Goal: Transaction & Acquisition: Purchase product/service

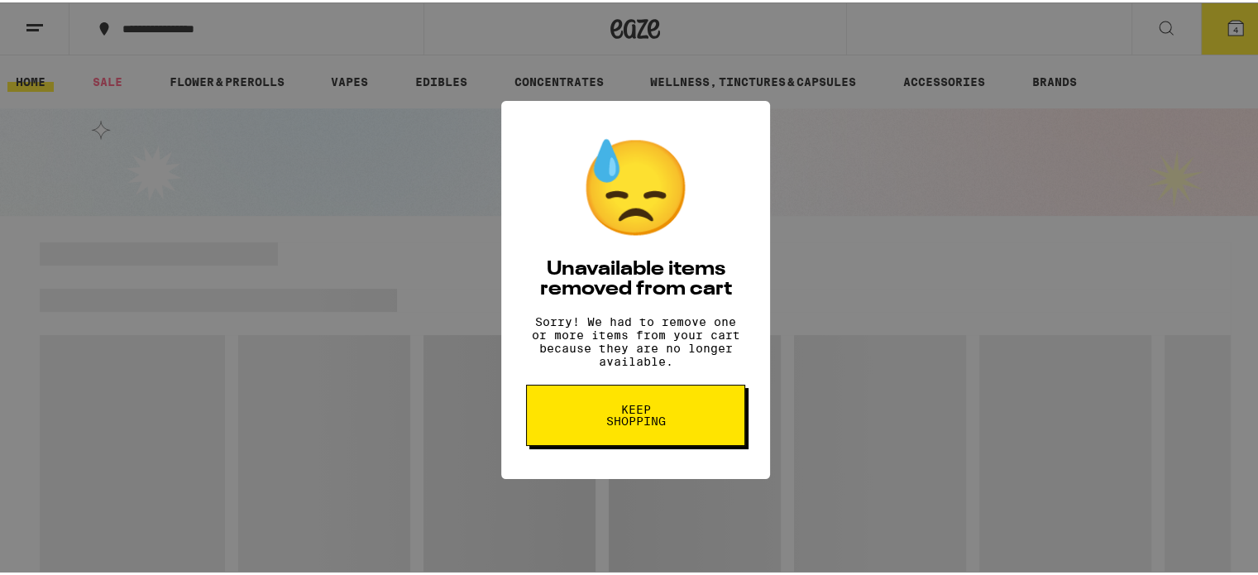
click at [658, 421] on span "Keep Shopping" at bounding box center [635, 412] width 85 height 23
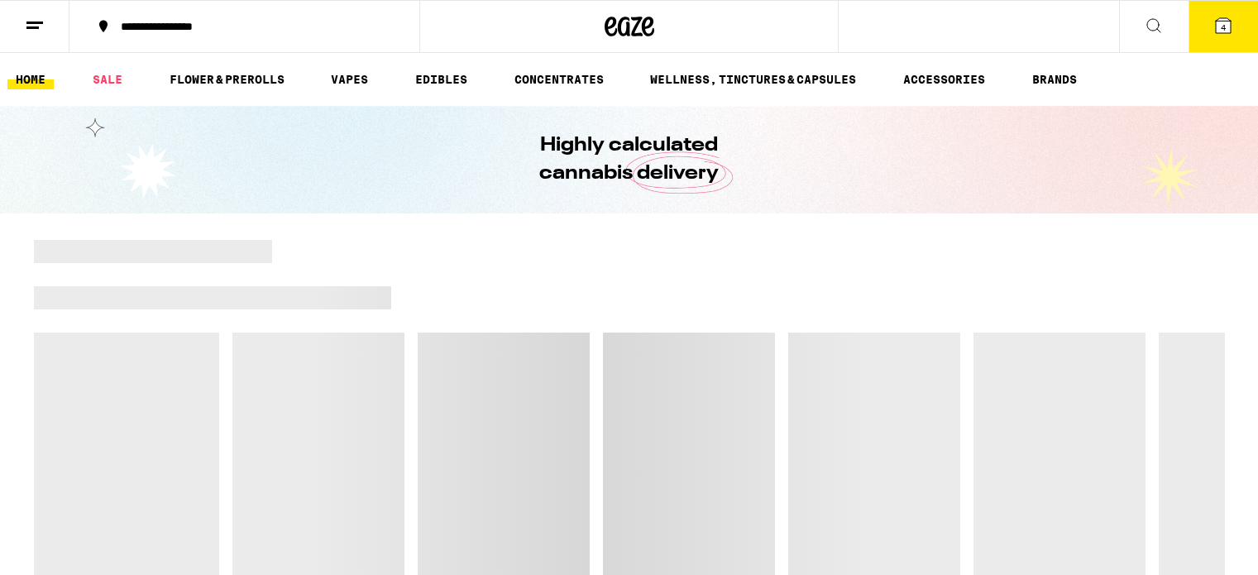
click at [1231, 14] on button "4" at bounding box center [1222, 26] width 69 height 51
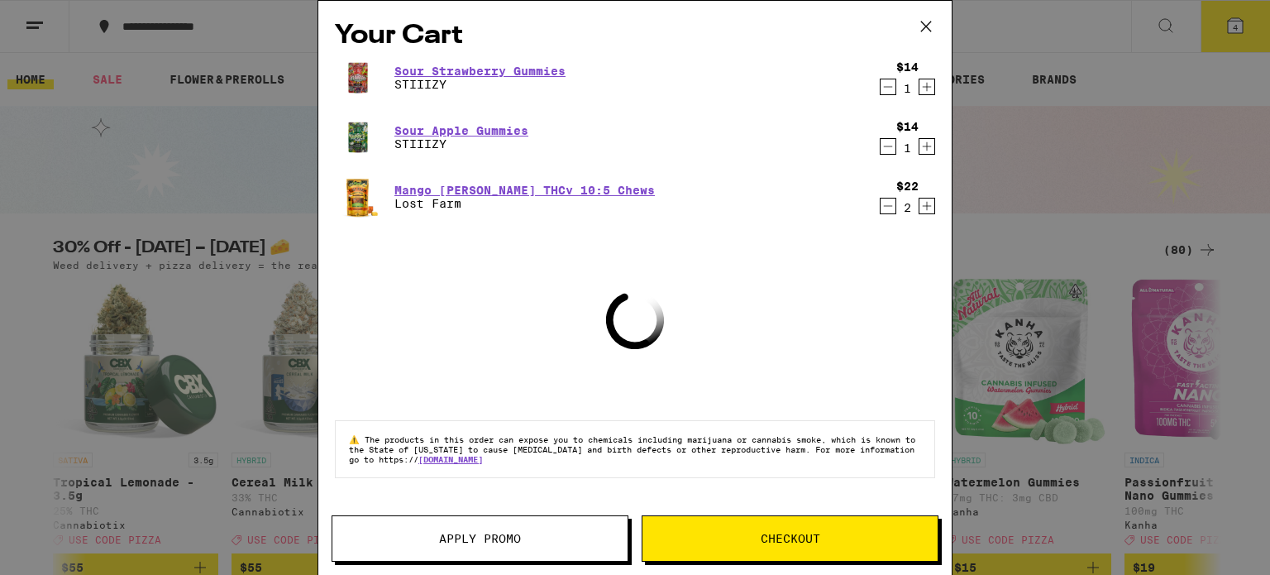
click at [889, 203] on icon "Decrement" at bounding box center [888, 206] width 15 height 20
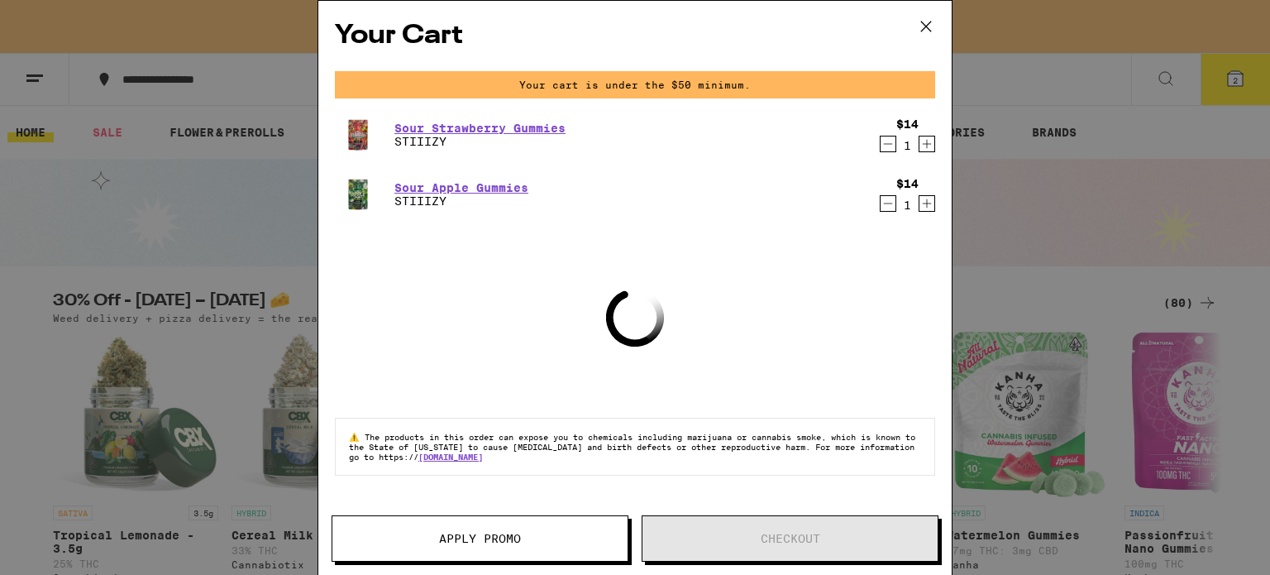
click at [887, 148] on icon "Decrement" at bounding box center [888, 144] width 15 height 20
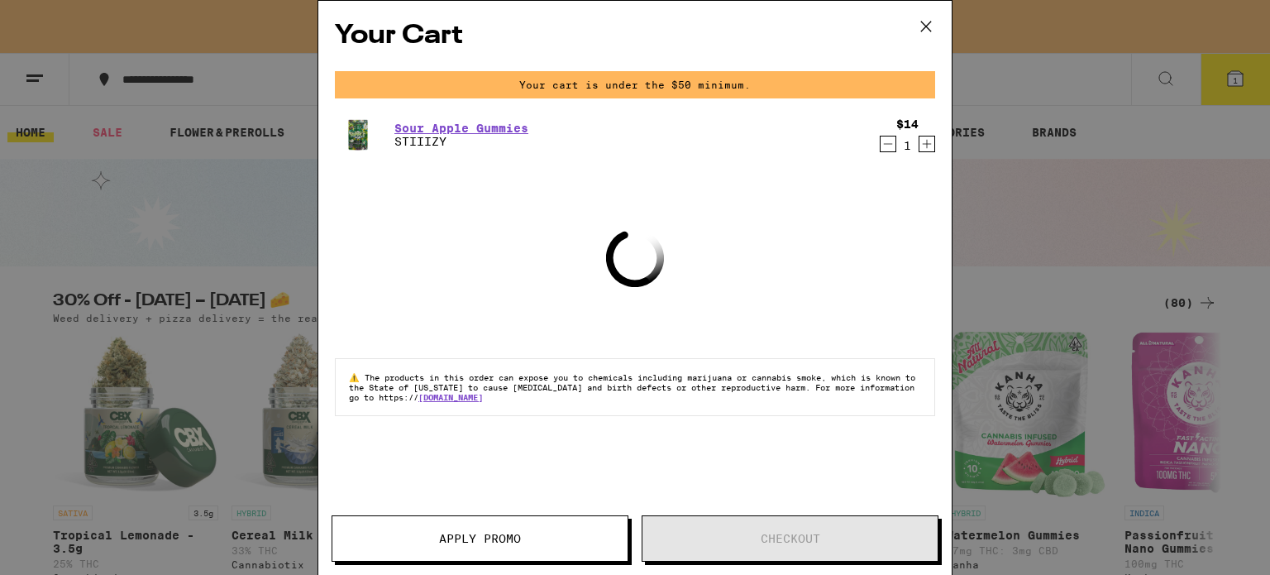
click at [891, 150] on icon "Decrement" at bounding box center [888, 144] width 15 height 20
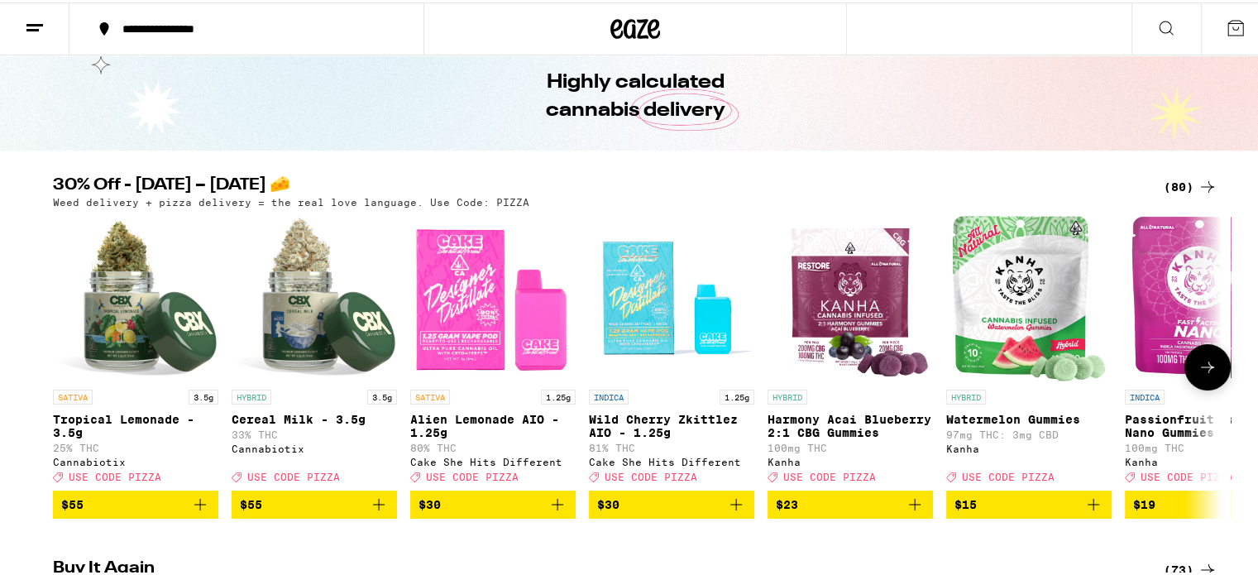
scroll to position [165, 0]
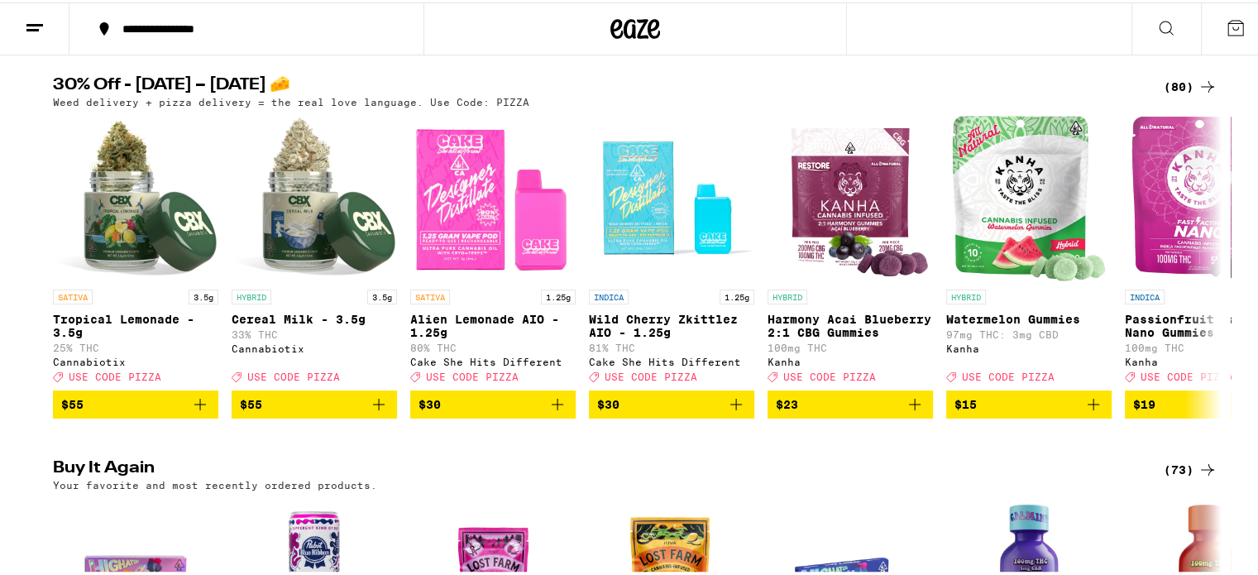
click at [1169, 76] on div "(80)" at bounding box center [1190, 84] width 54 height 20
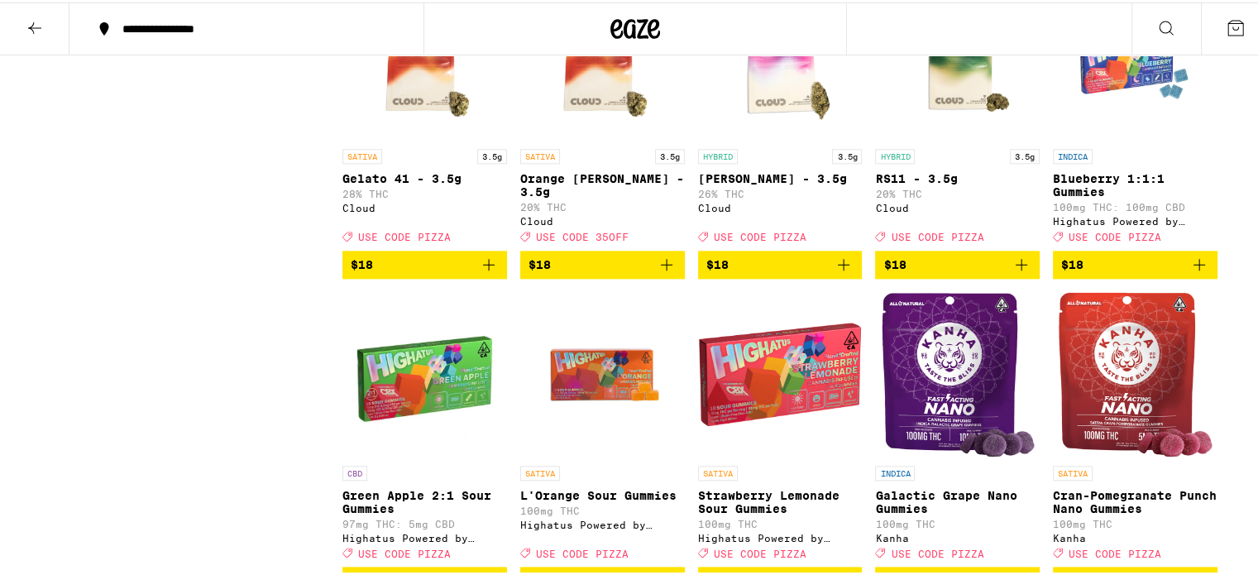
scroll to position [1737, 0]
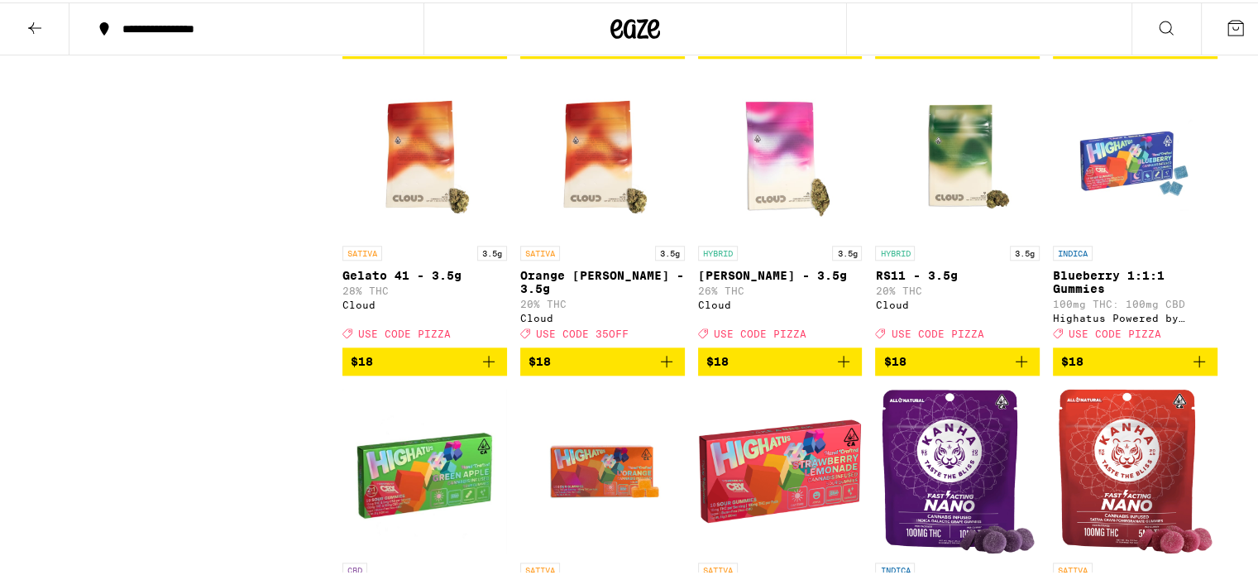
click at [1189, 369] on icon "Add to bag" at bounding box center [1199, 359] width 20 height 20
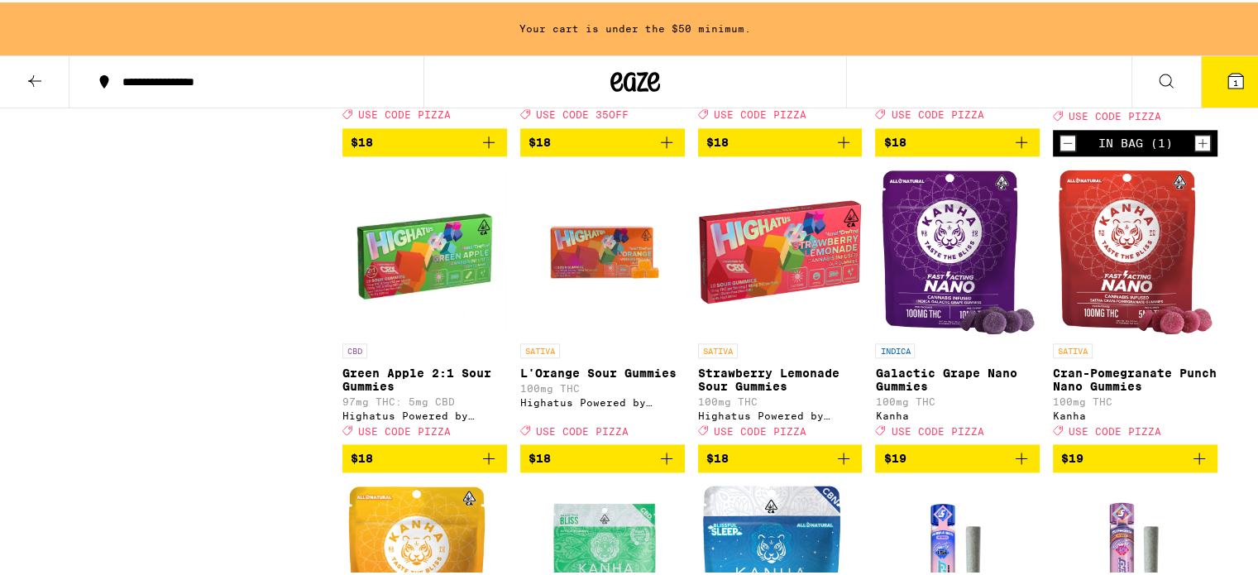
scroll to position [2038, 0]
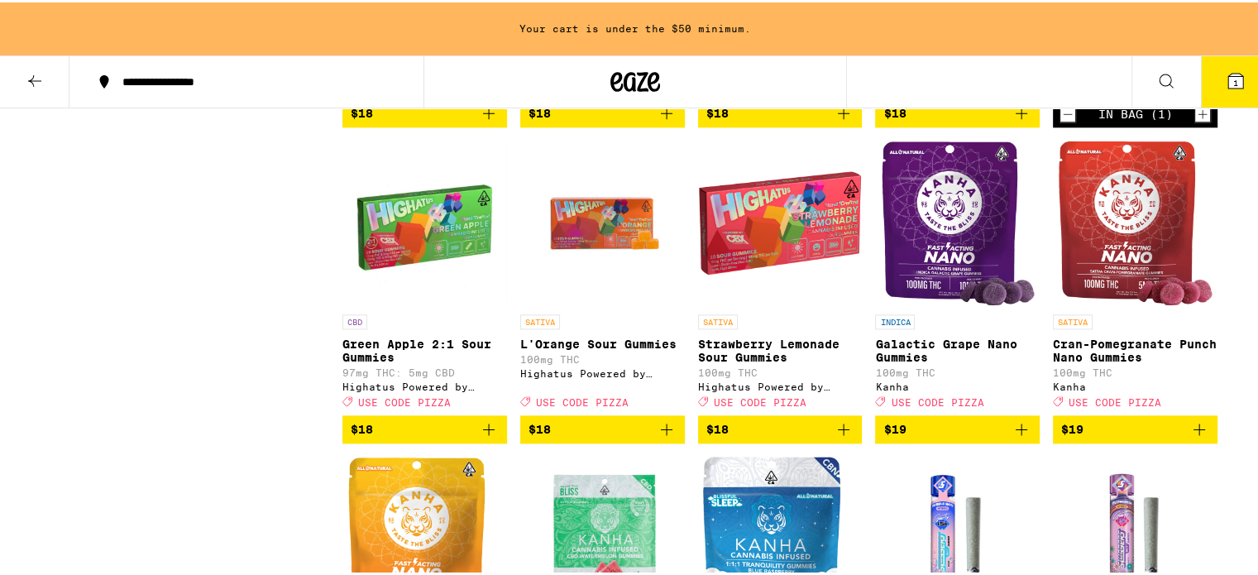
click at [480, 437] on icon "Add to bag" at bounding box center [489, 427] width 20 height 20
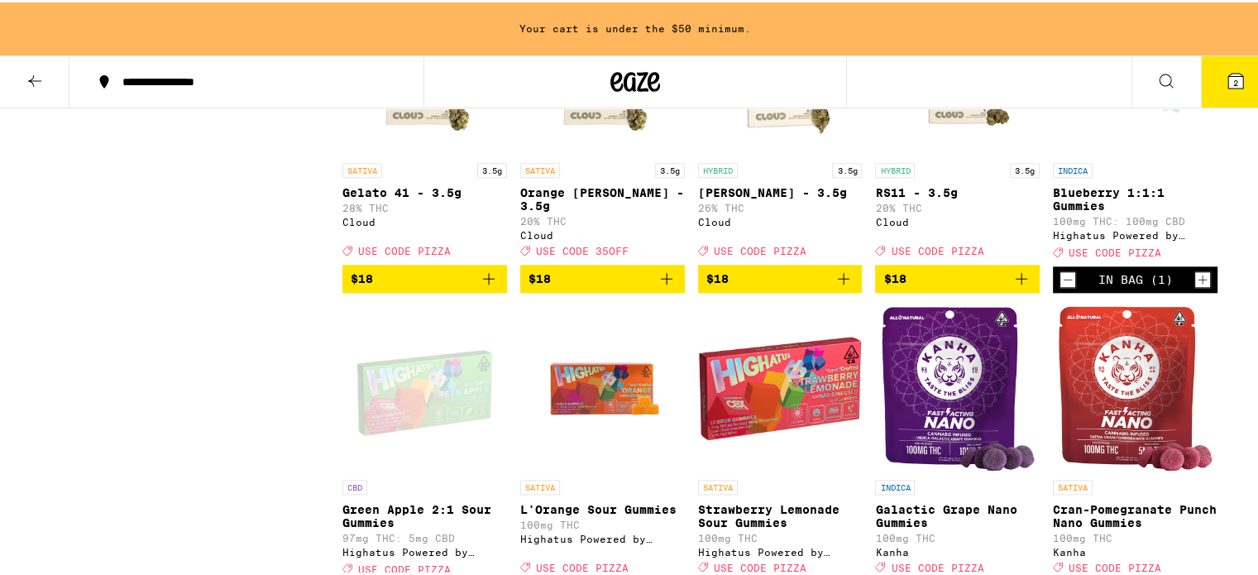
click at [1198, 281] on icon "Increment" at bounding box center [1202, 276] width 9 height 9
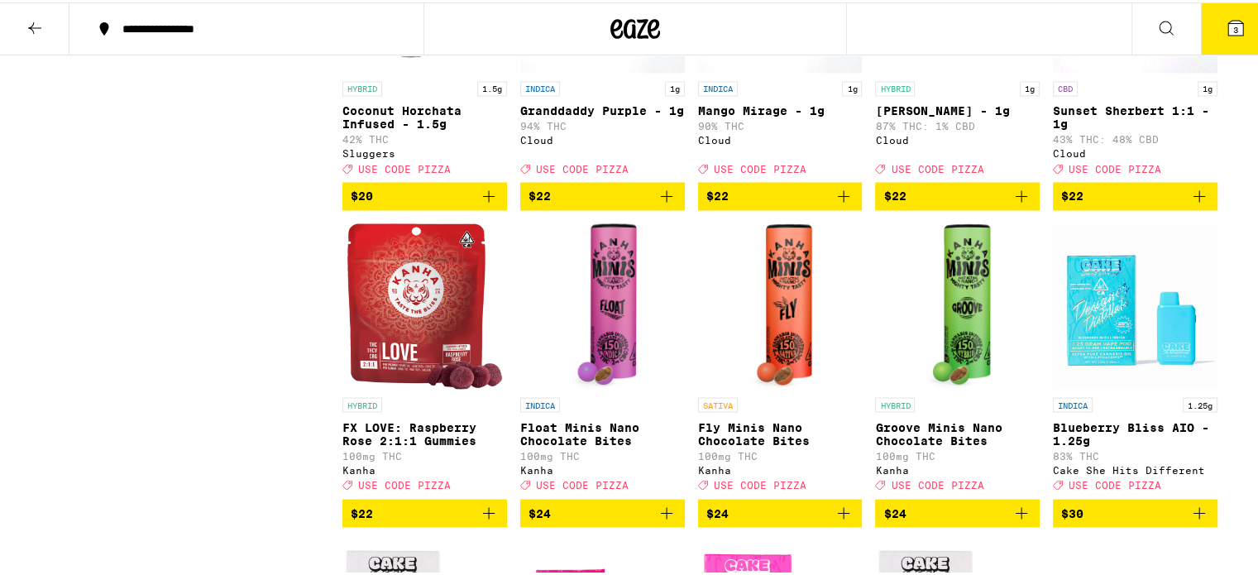
scroll to position [2977, 0]
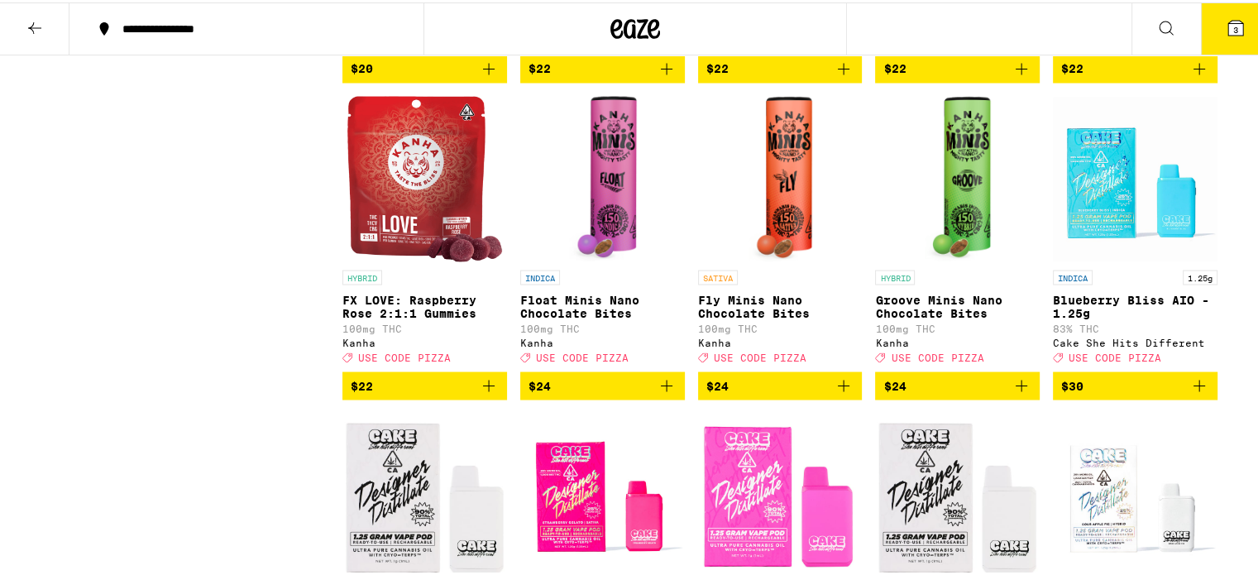
click at [483, 393] on icon "Add to bag" at bounding box center [489, 383] width 20 height 20
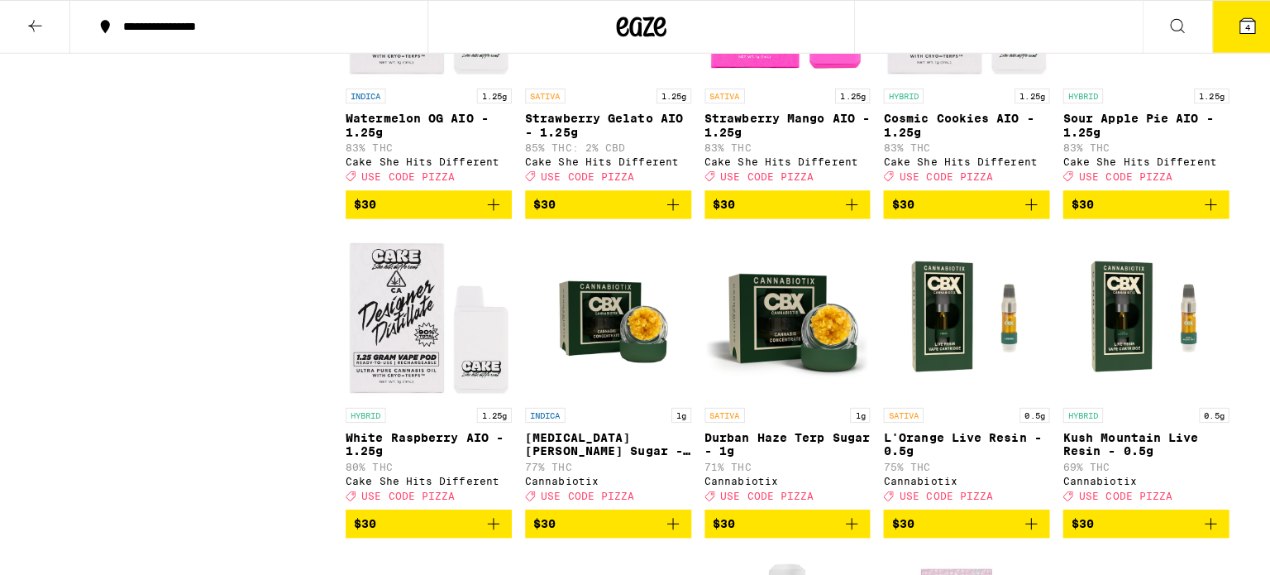
scroll to position [3556, 0]
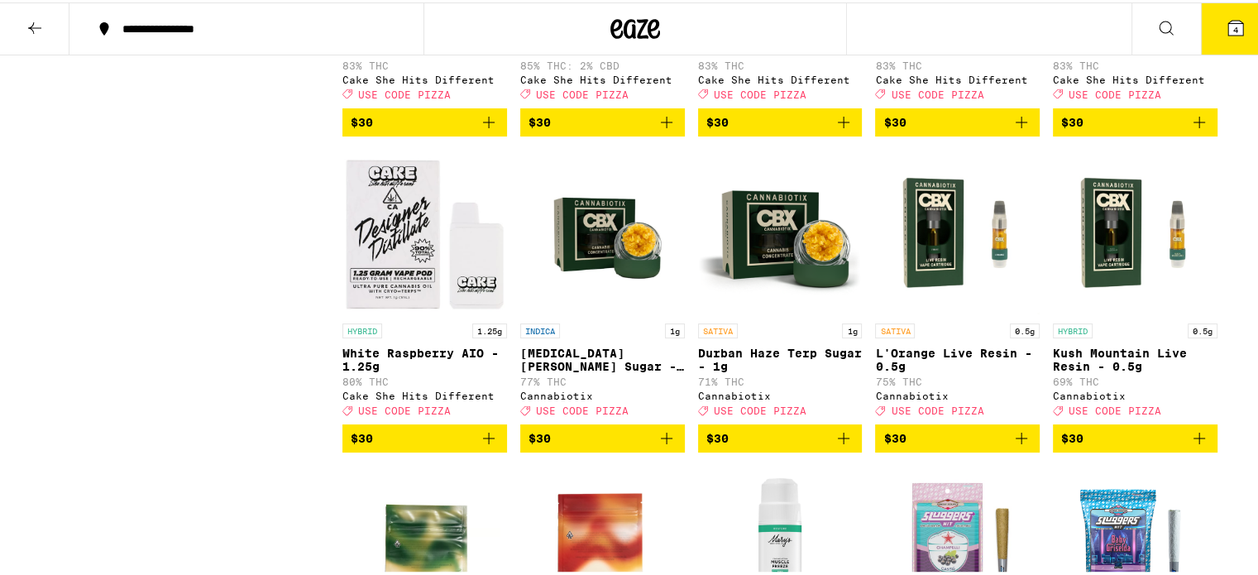
click at [450, 313] on img "Open page for White Raspberry AIO - 1.25g from Cake She Hits Different" at bounding box center [424, 229] width 165 height 165
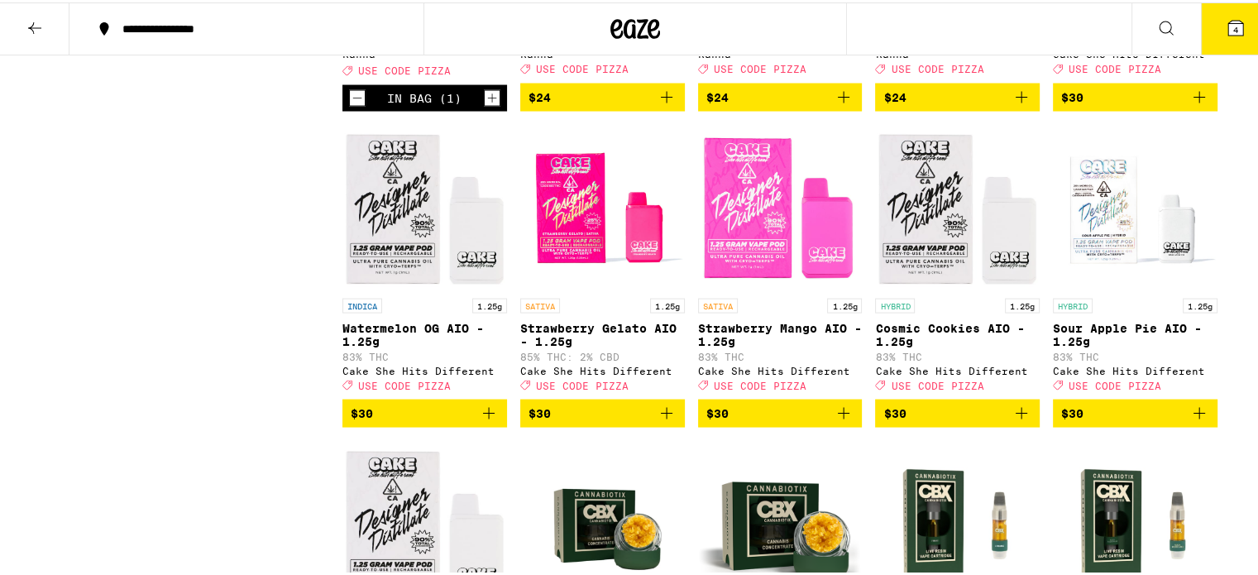
scroll to position [3336, 0]
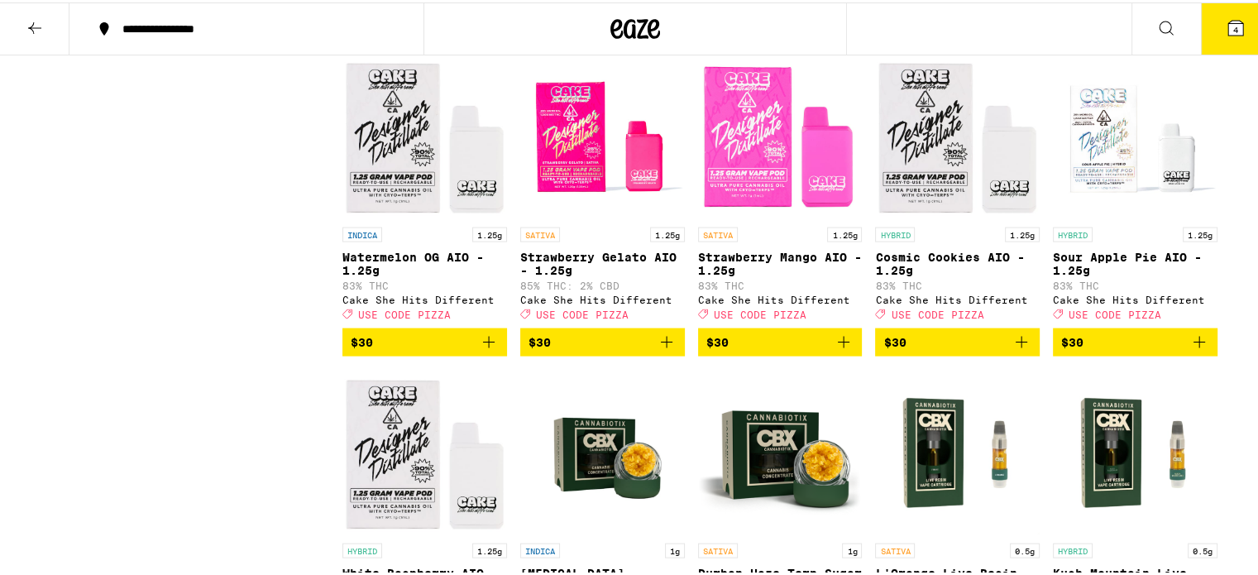
click at [593, 217] on img "Open page for Strawberry Gelato AIO - 1.25g from Cake She Hits Different" at bounding box center [602, 133] width 165 height 165
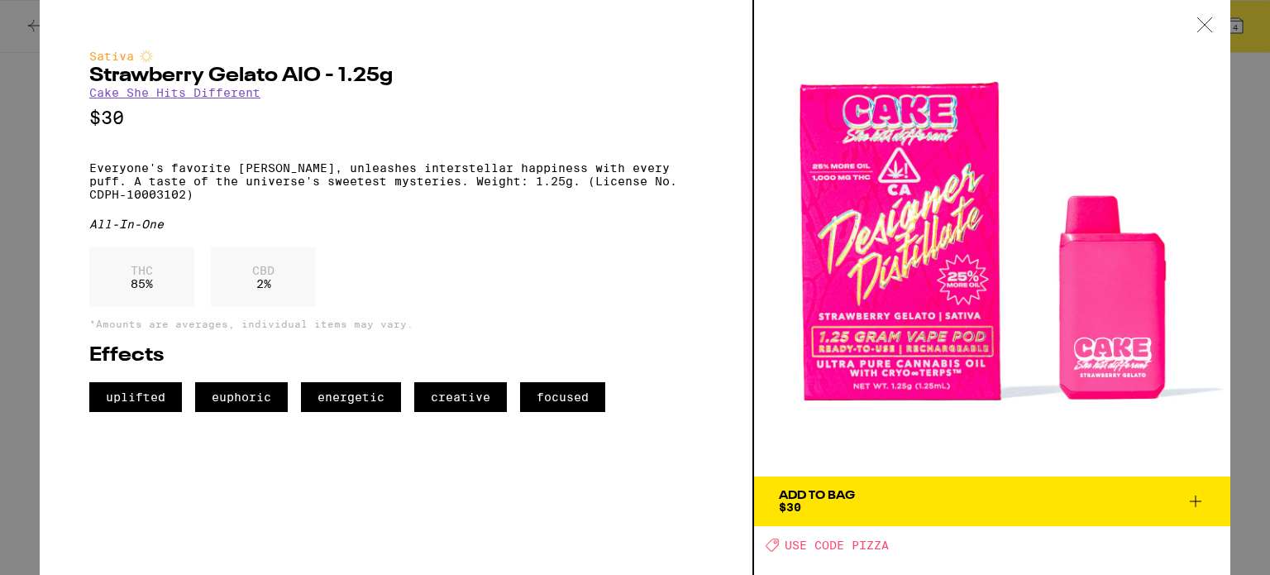
click at [1206, 18] on icon at bounding box center [1205, 24] width 17 height 15
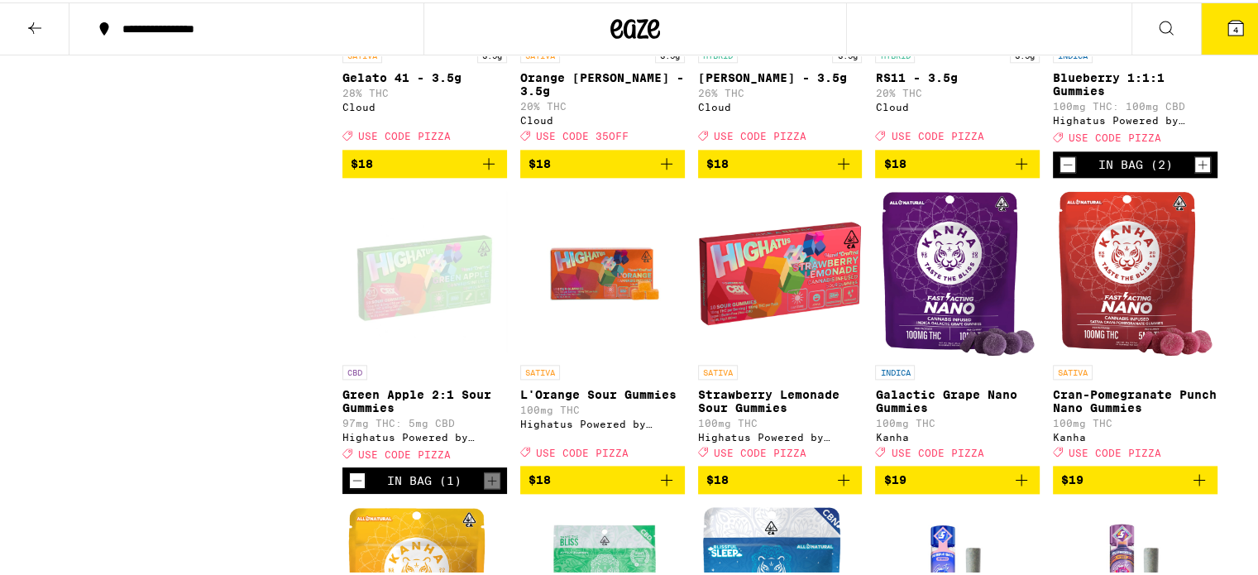
scroll to position [1765, 0]
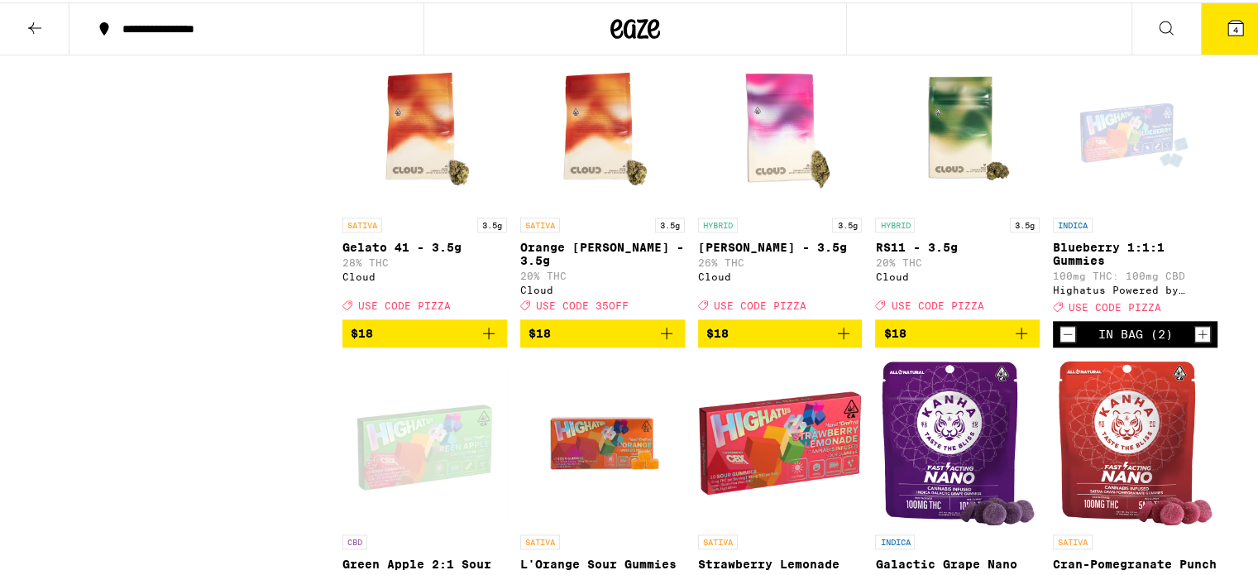
click at [1195, 342] on icon "Increment" at bounding box center [1202, 332] width 15 height 20
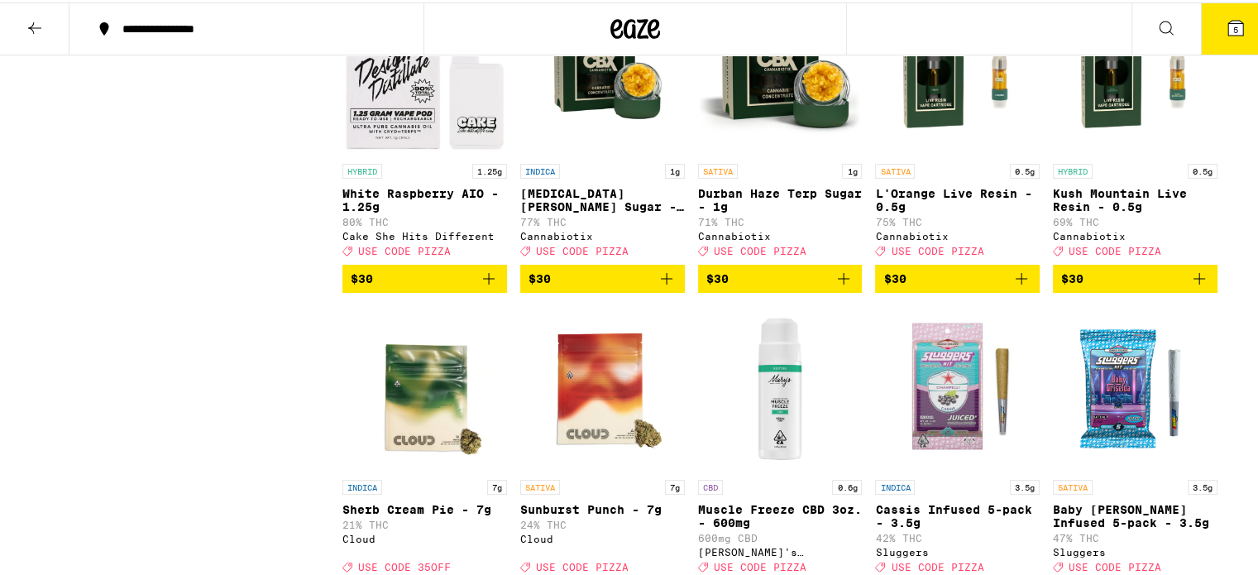
scroll to position [3390, 0]
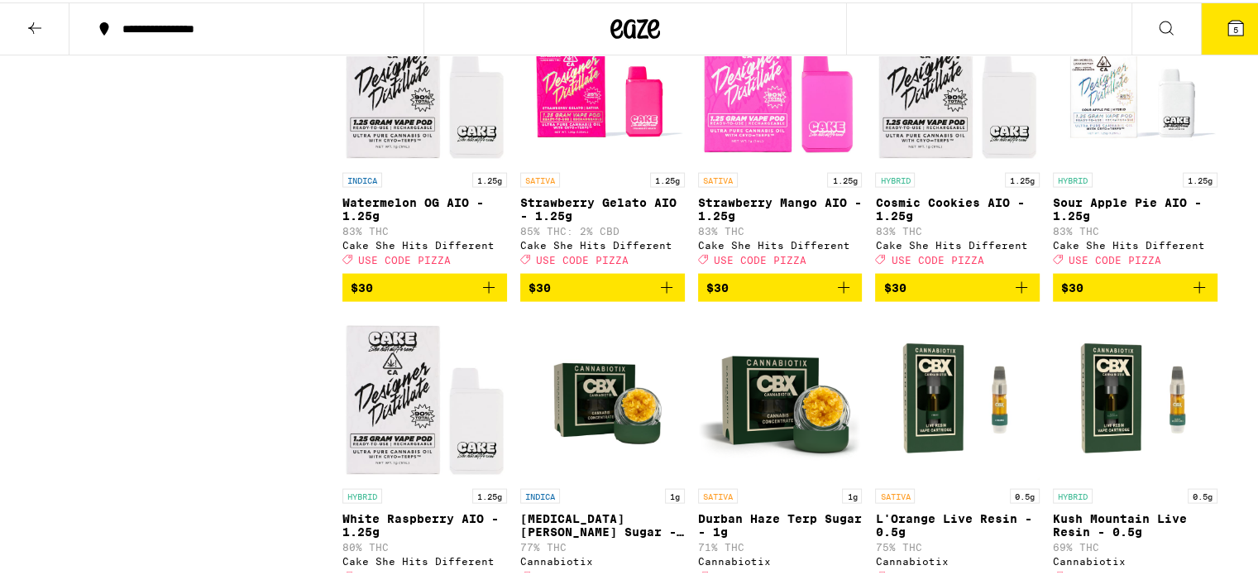
click at [590, 162] on img "Open page for Strawberry Gelato AIO - 1.25g from Cake She Hits Different" at bounding box center [602, 79] width 165 height 165
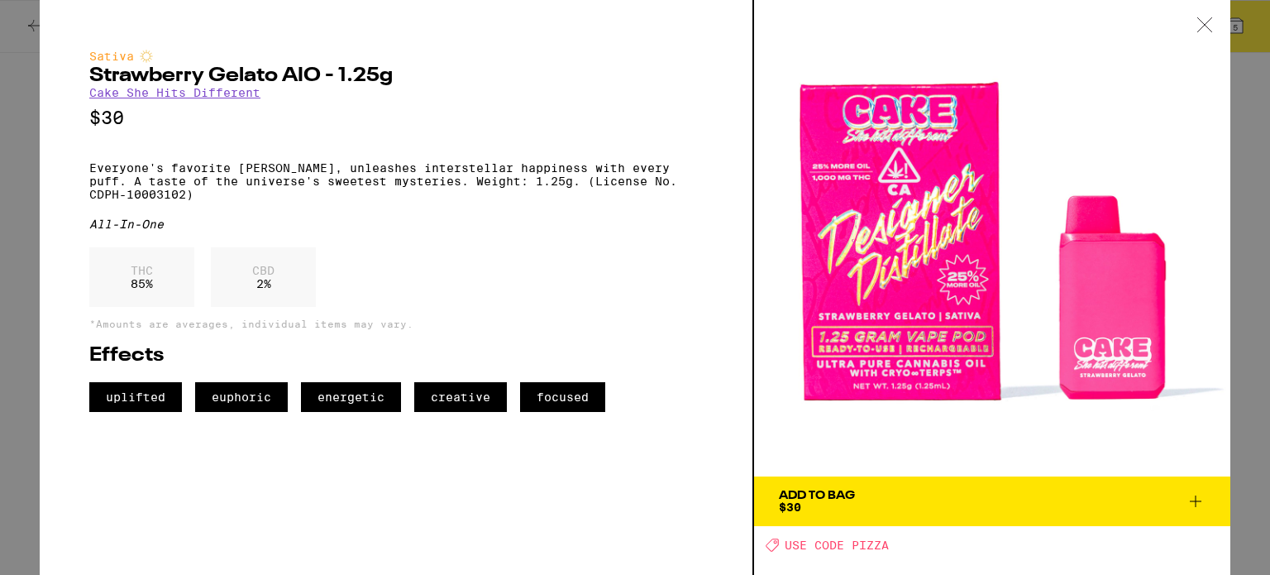
click at [1209, 17] on icon at bounding box center [1205, 24] width 17 height 15
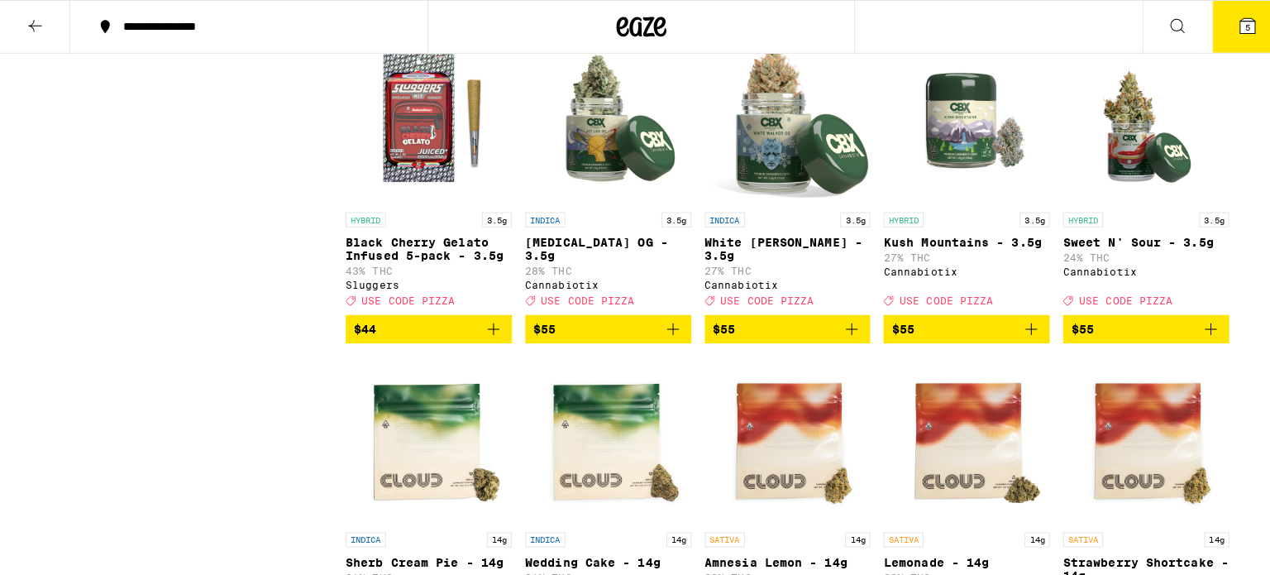
scroll to position [4465, 0]
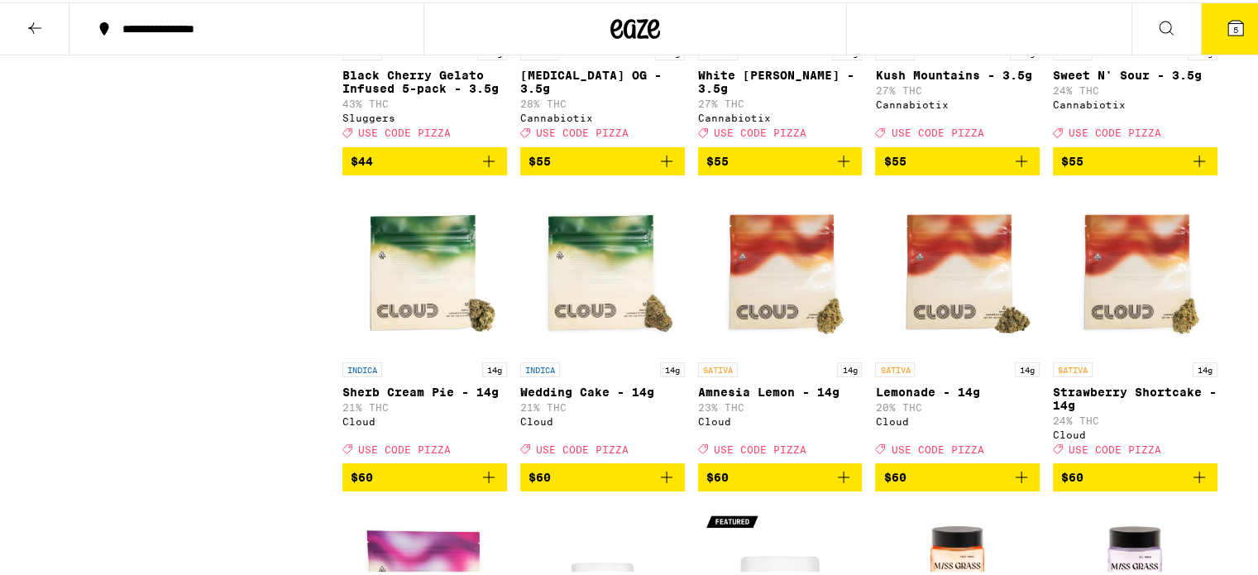
click at [1235, 20] on button "5" at bounding box center [1235, 26] width 69 height 51
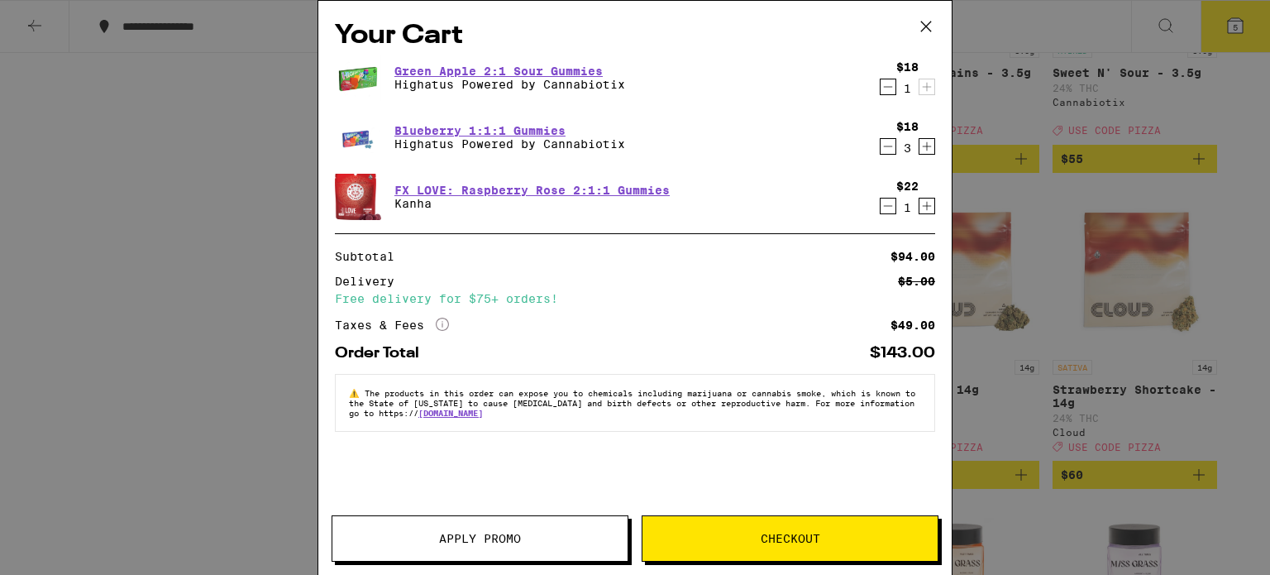
click at [545, 534] on span "Apply Promo" at bounding box center [479, 539] width 295 height 12
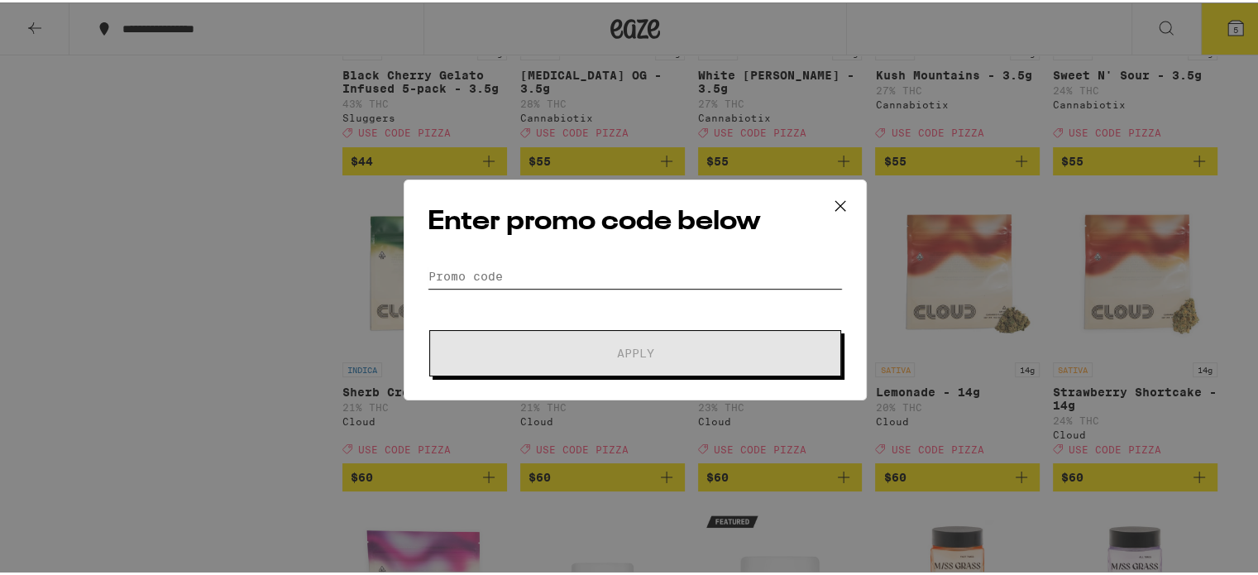
click at [508, 284] on input "Promo Code" at bounding box center [635, 273] width 415 height 25
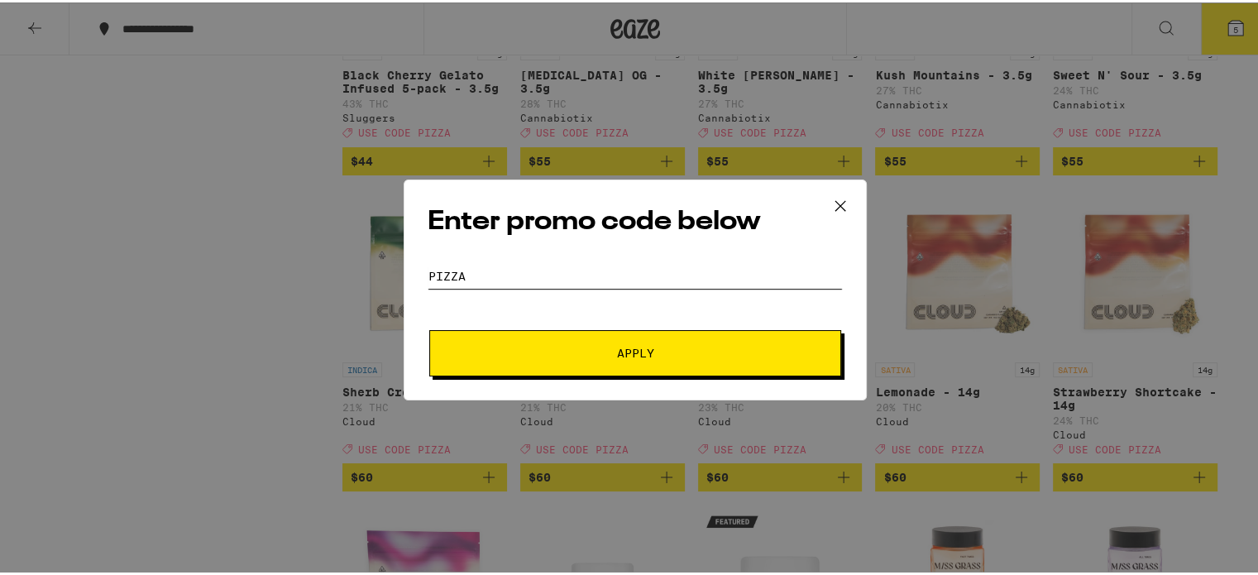
type input "pizza"
click at [429, 327] on button "Apply" at bounding box center [635, 350] width 412 height 46
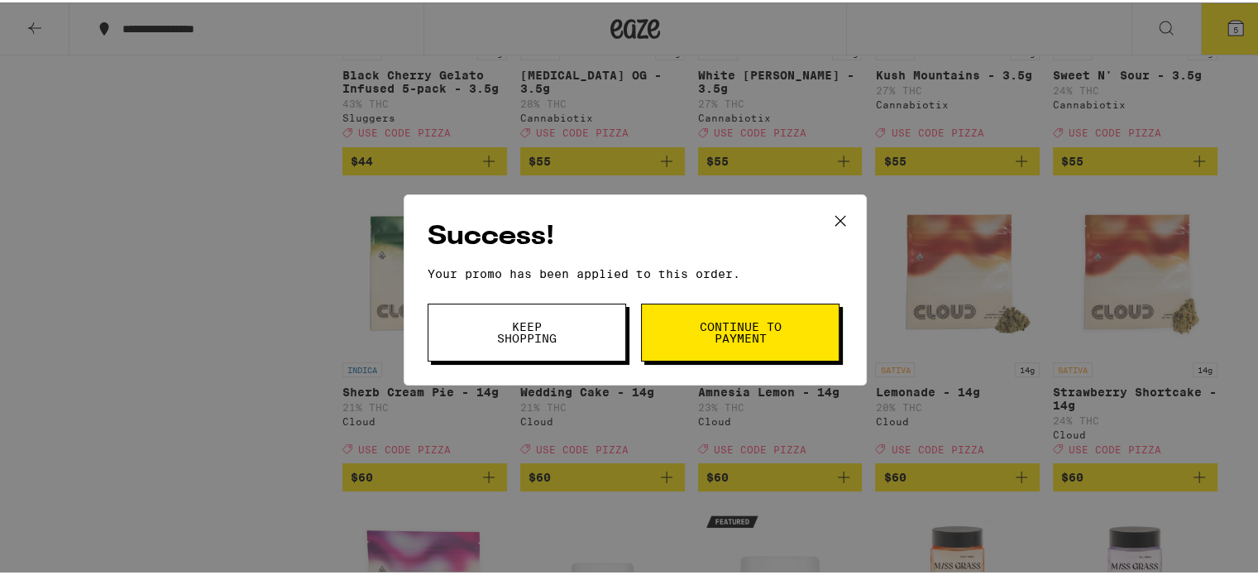
click at [566, 318] on button "Keep Shopping" at bounding box center [527, 330] width 198 height 58
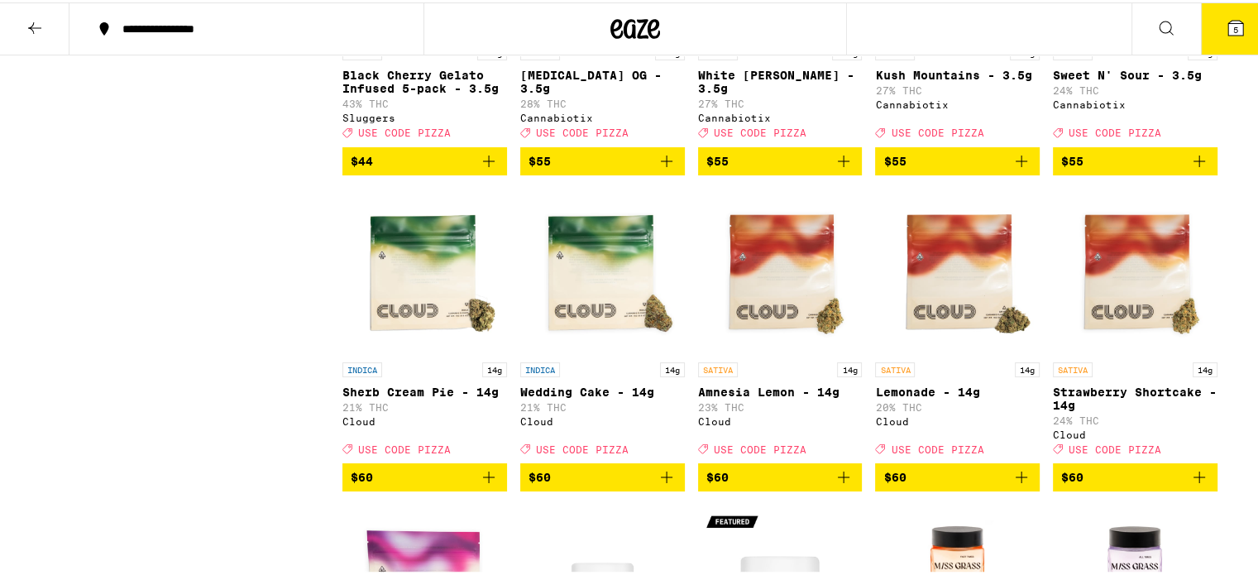
click at [1228, 32] on icon at bounding box center [1235, 25] width 15 height 15
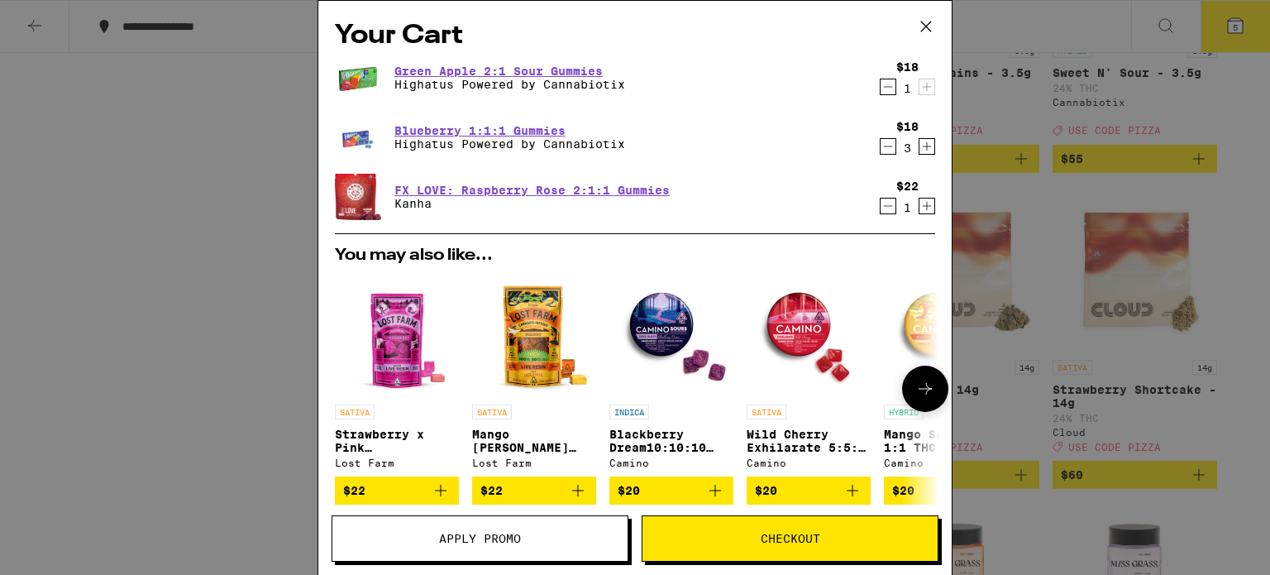
click at [919, 394] on icon at bounding box center [925, 389] width 13 height 12
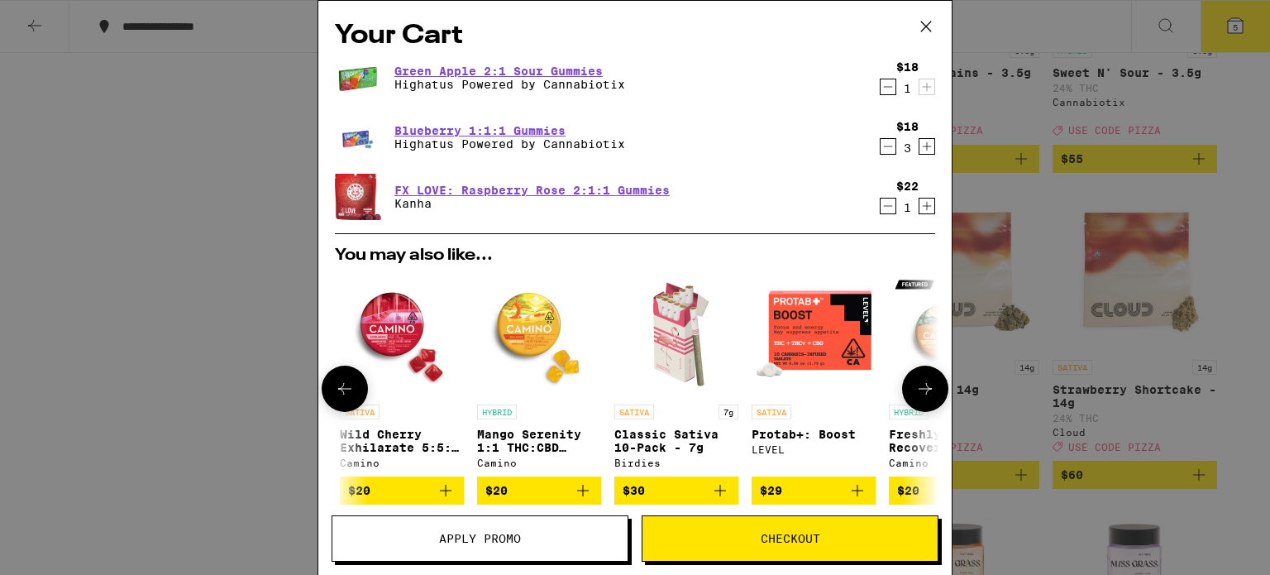
click at [919, 394] on icon at bounding box center [925, 389] width 13 height 12
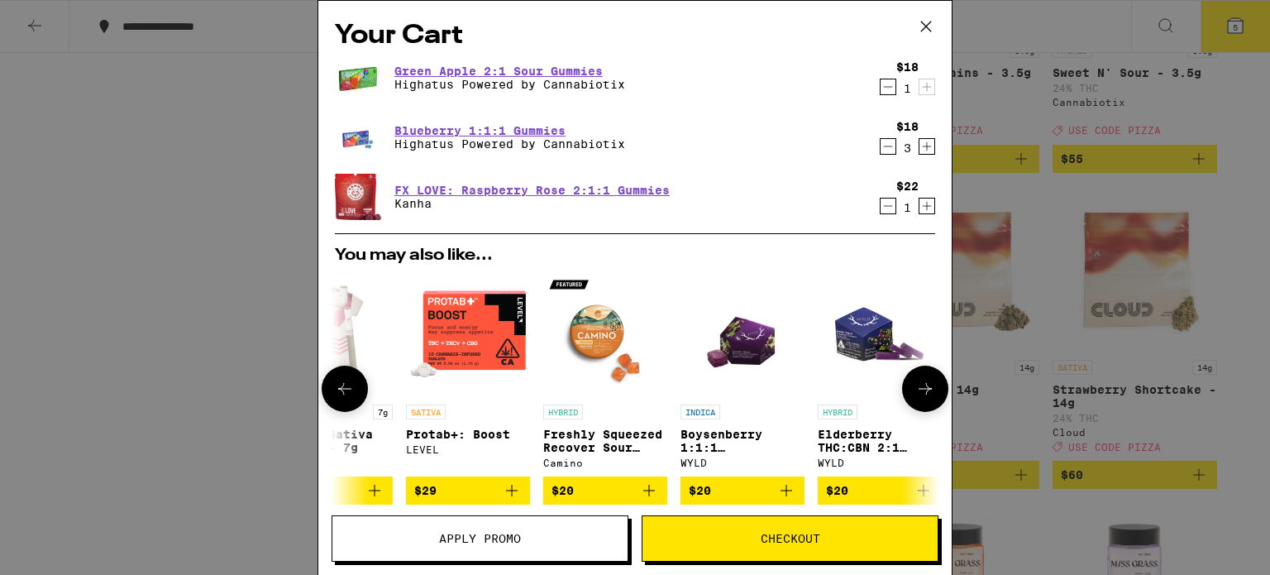
scroll to position [0, 784]
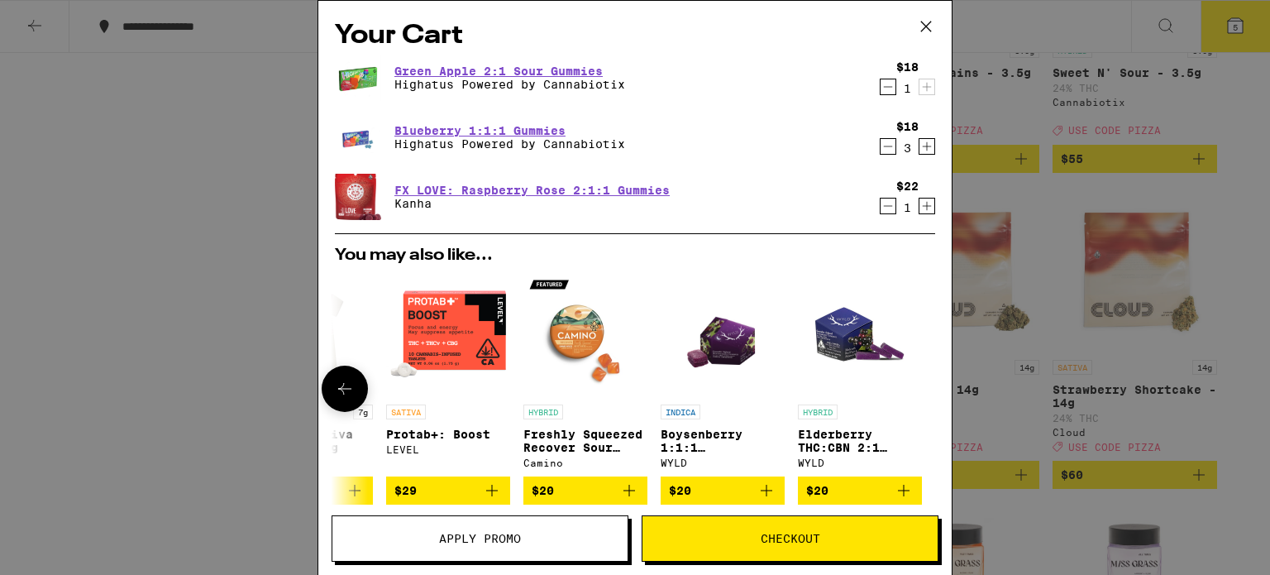
click at [914, 394] on div at bounding box center [925, 388] width 46 height 46
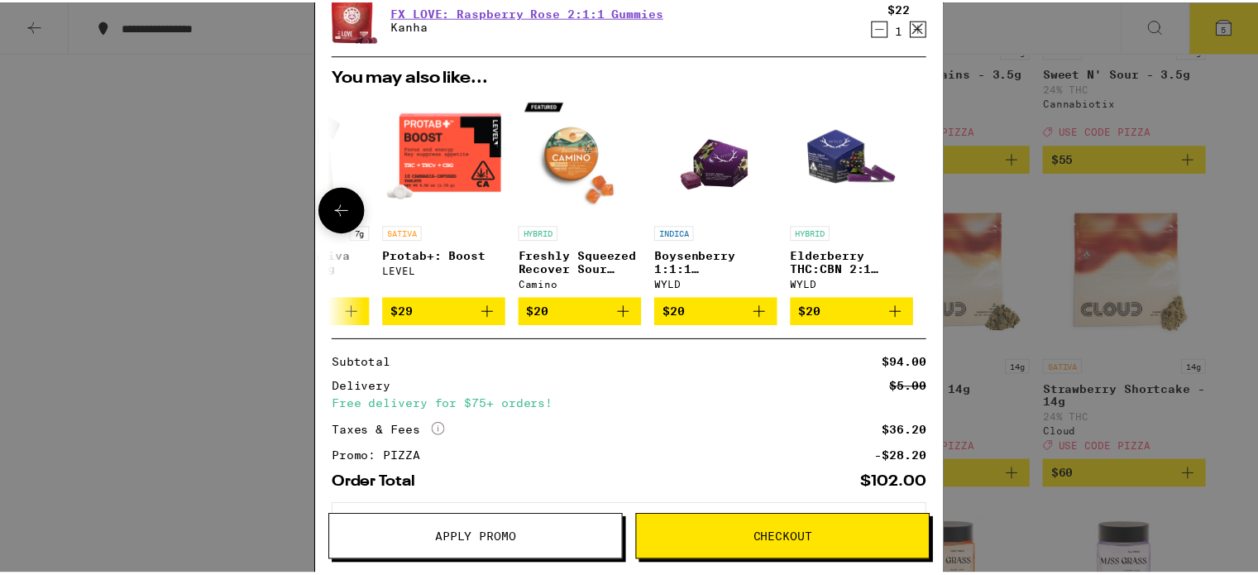
scroll to position [0, 0]
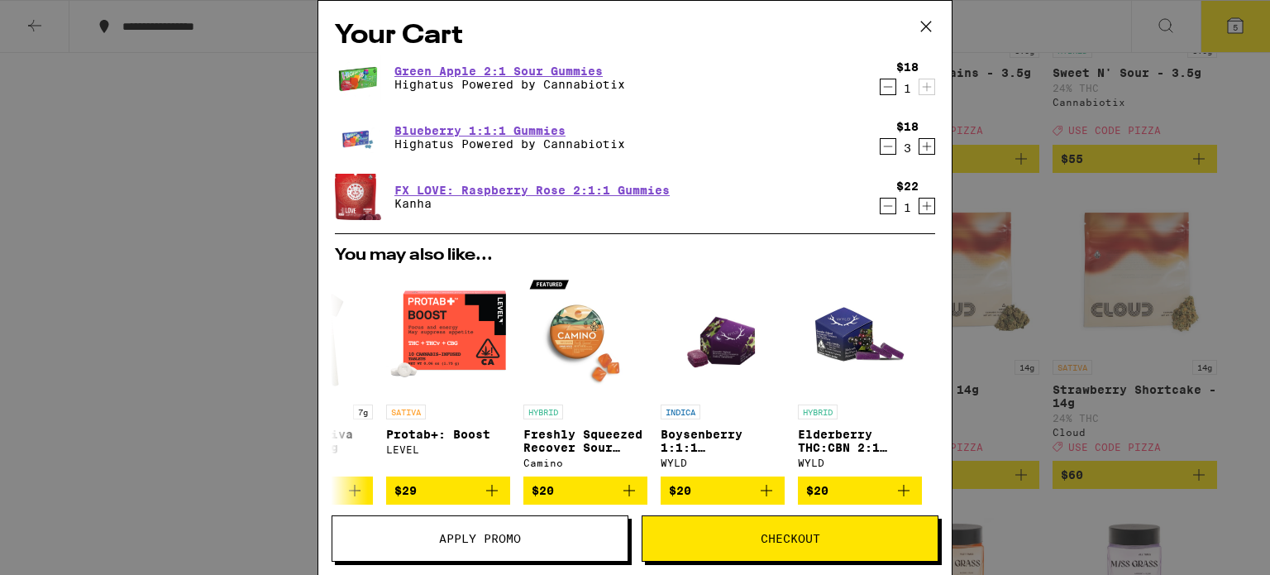
click at [1254, 96] on div "Your Cart Green Apple 2:1 Sour Gummies Highatus Powered by Cannabiotix $18 1 Bl…" at bounding box center [635, 287] width 1270 height 575
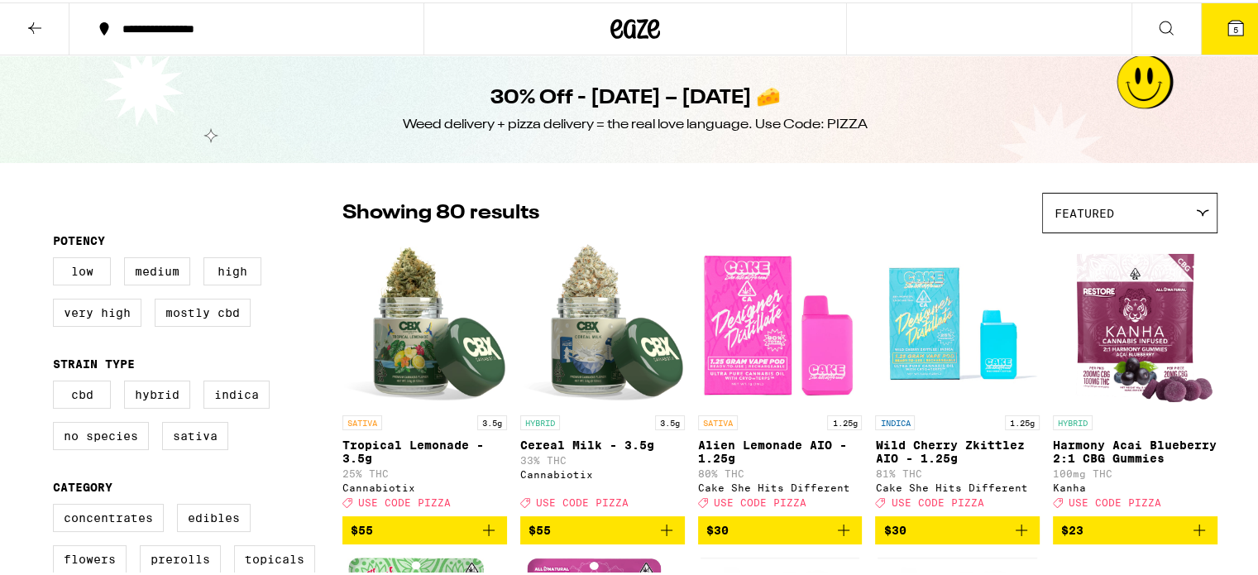
click at [1125, 211] on div "Featured" at bounding box center [1130, 210] width 174 height 39
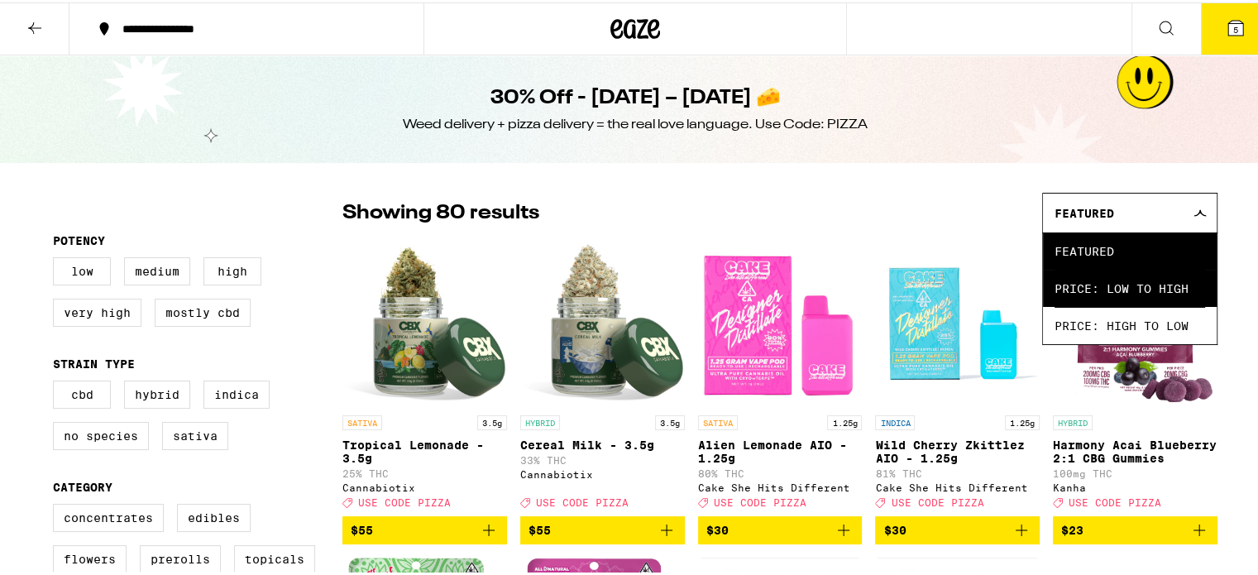
click at [1105, 281] on span "Price: Low to High" at bounding box center [1129, 285] width 150 height 37
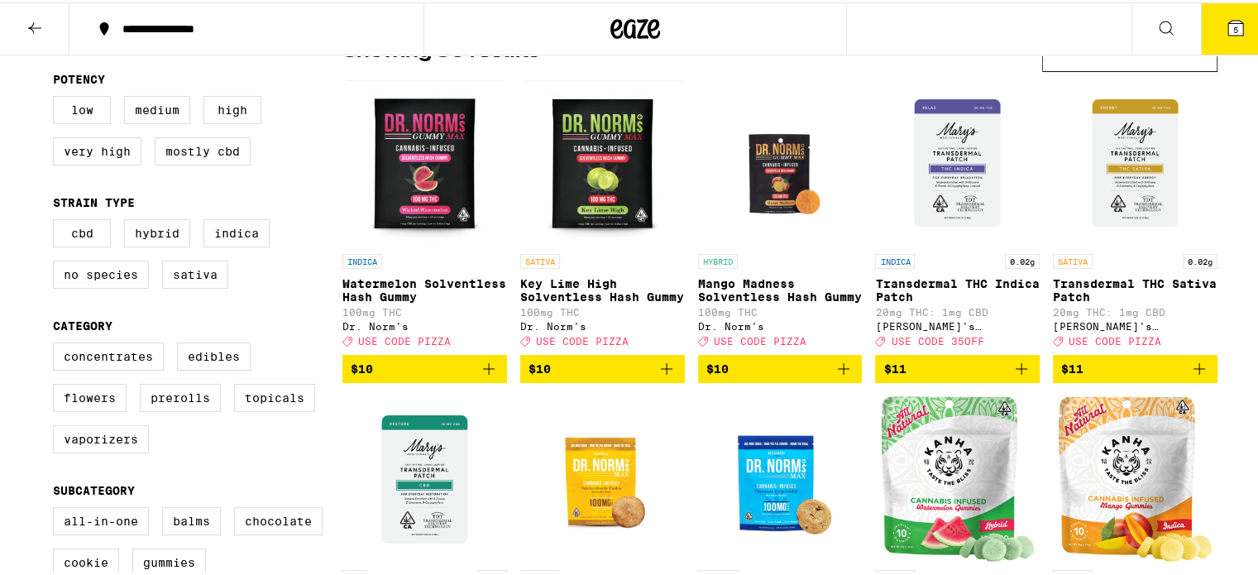
scroll to position [165, 0]
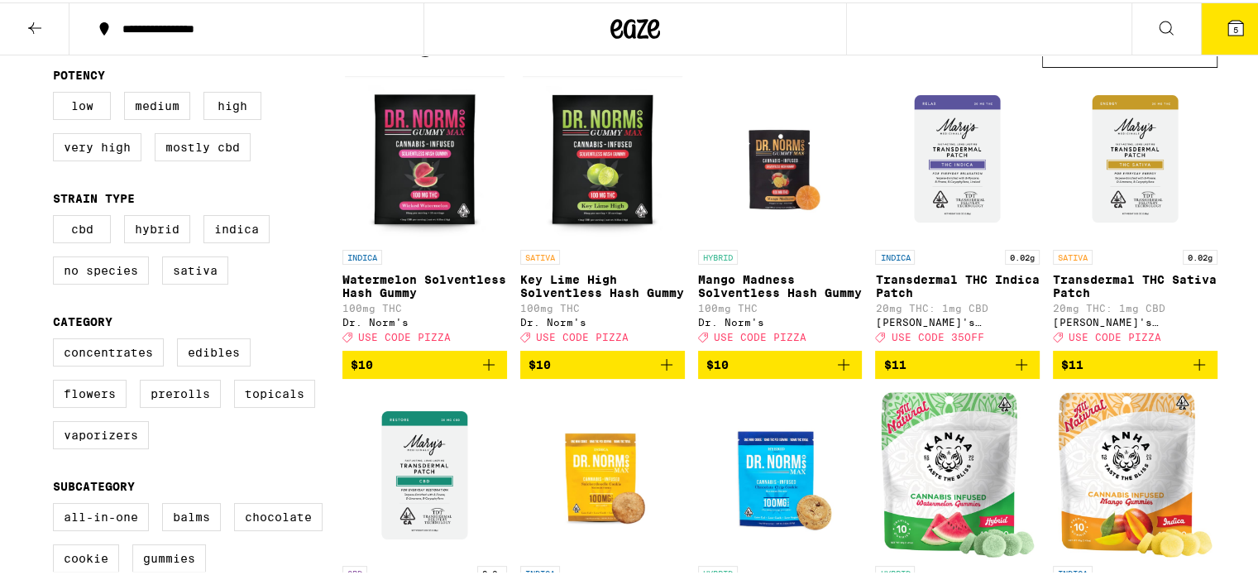
click at [781, 197] on img "Open page for Mango Madness Solventless Hash Gummy from Dr. Norm's" at bounding box center [780, 156] width 165 height 165
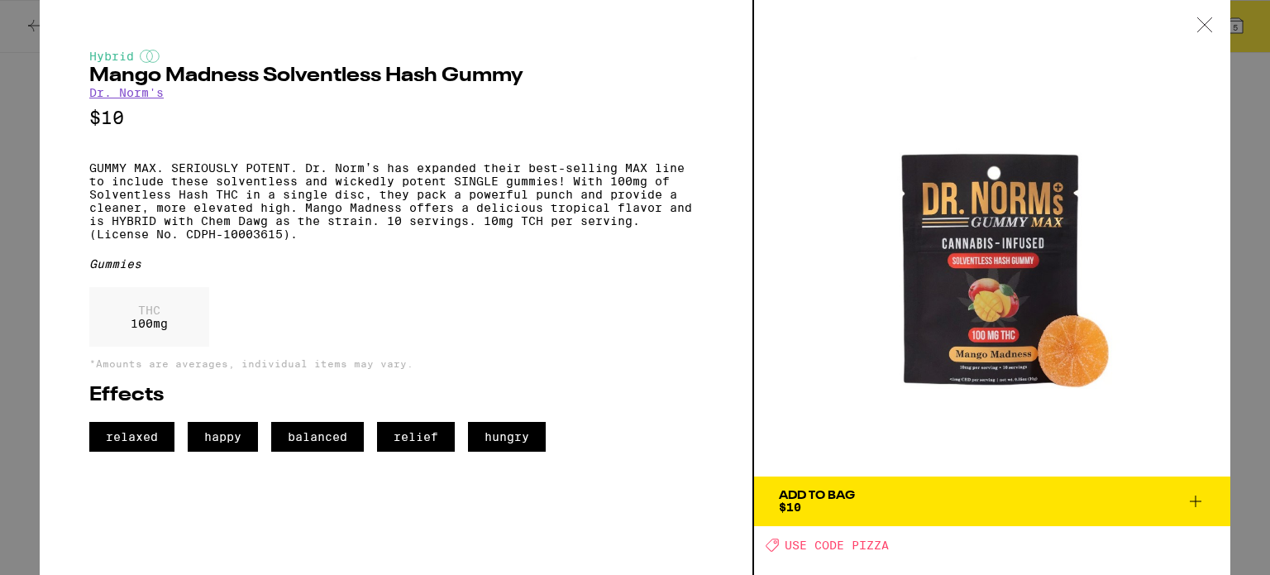
click at [1197, 21] on icon at bounding box center [1205, 24] width 17 height 15
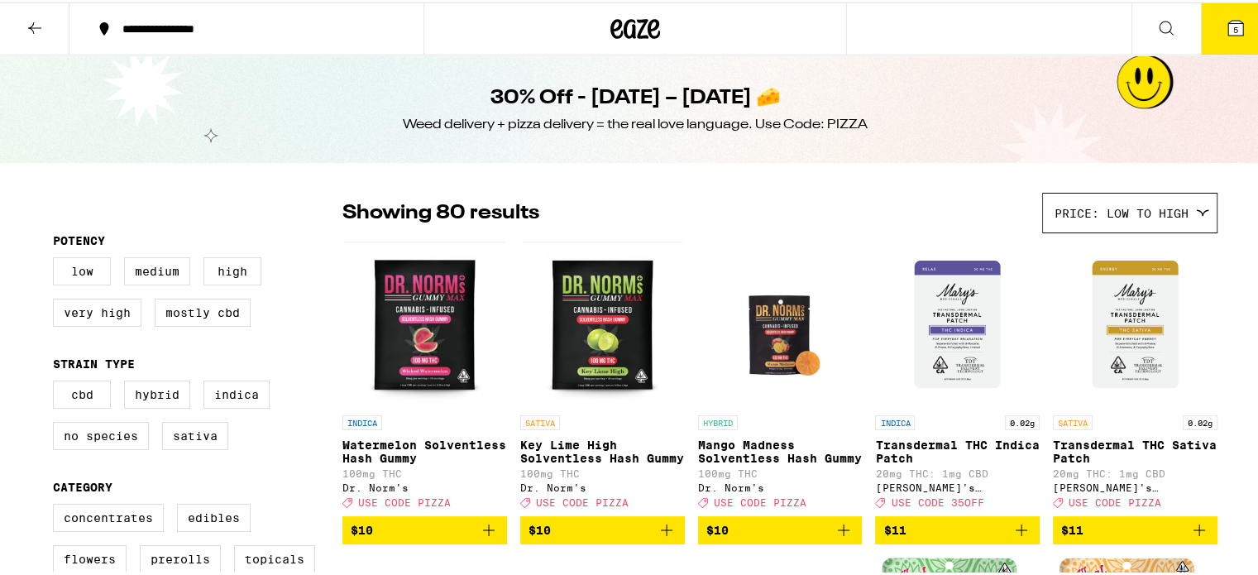
click at [36, 21] on icon at bounding box center [35, 26] width 20 height 20
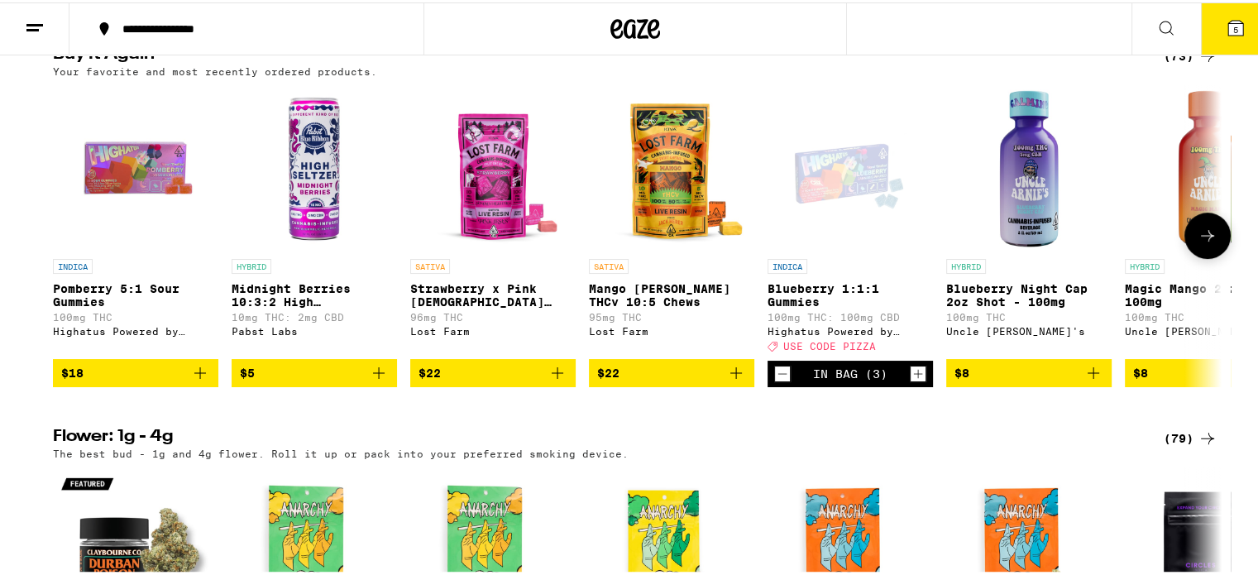
click at [1144, 380] on span "$8" at bounding box center [1207, 371] width 149 height 20
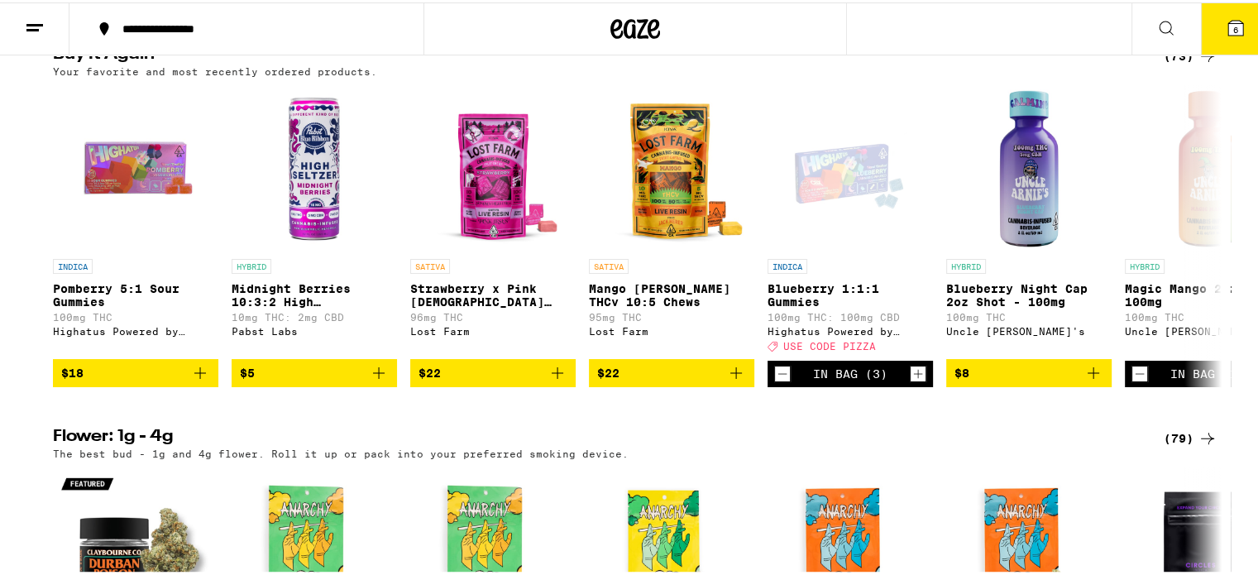
click at [1228, 18] on icon at bounding box center [1235, 25] width 15 height 15
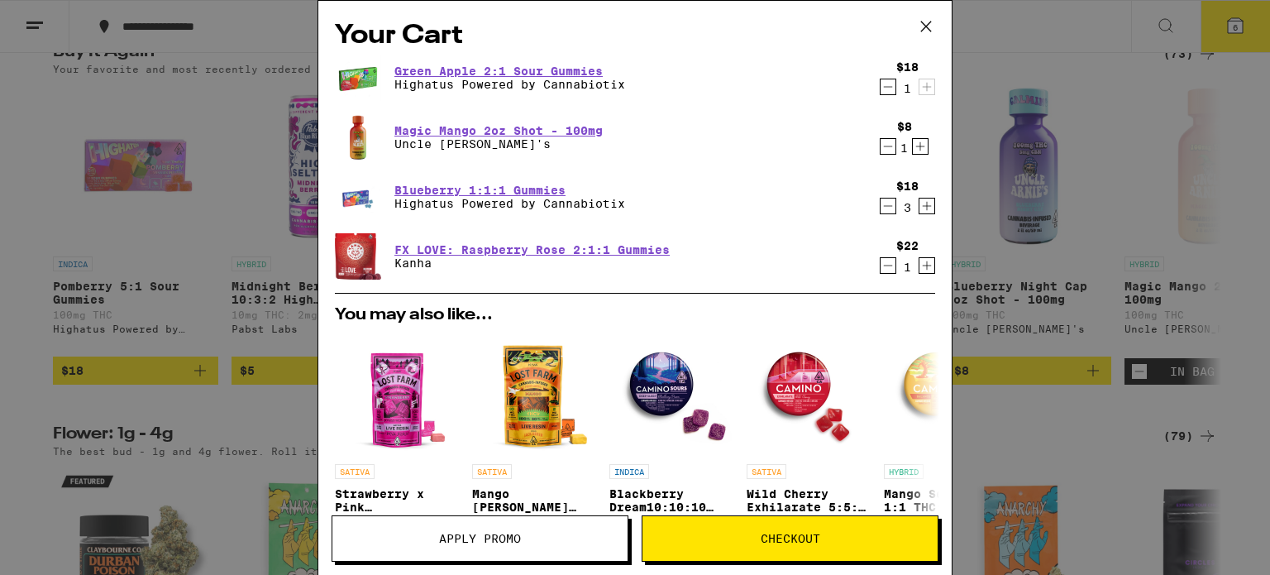
click at [881, 150] on icon "Decrement" at bounding box center [888, 146] width 15 height 20
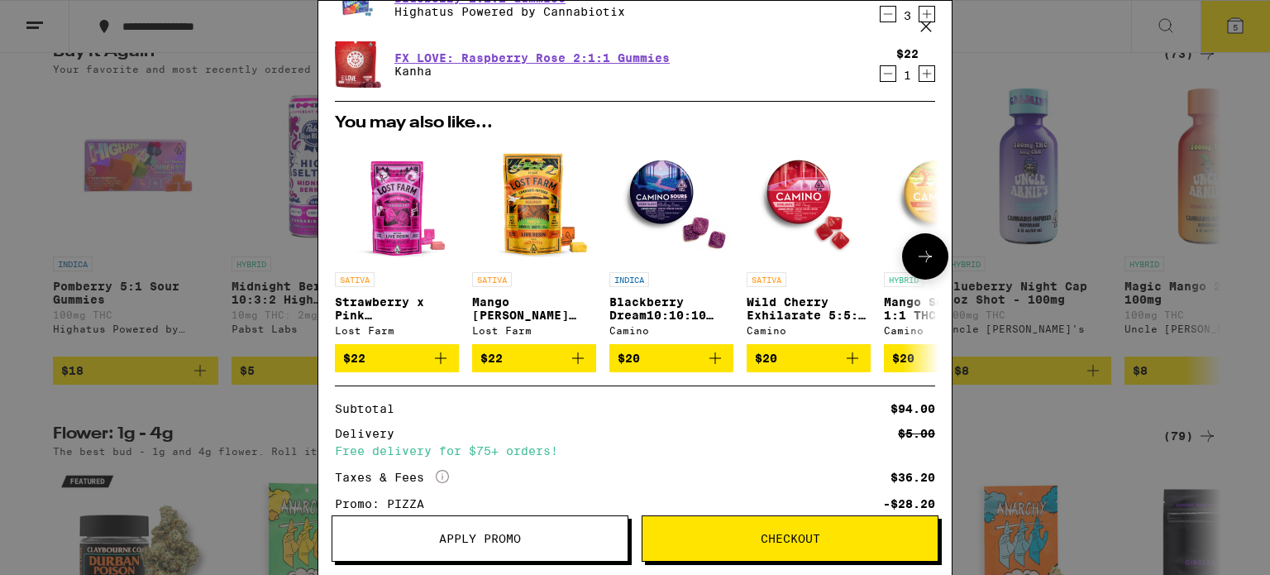
scroll to position [253, 0]
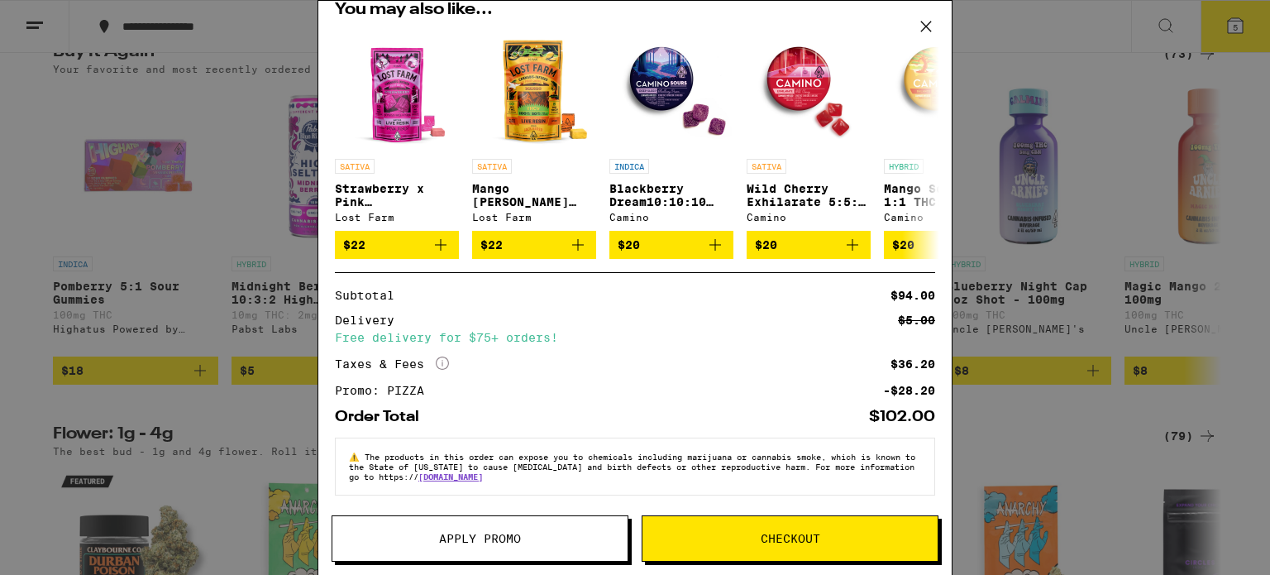
click at [734, 534] on span "Checkout" at bounding box center [790, 539] width 295 height 12
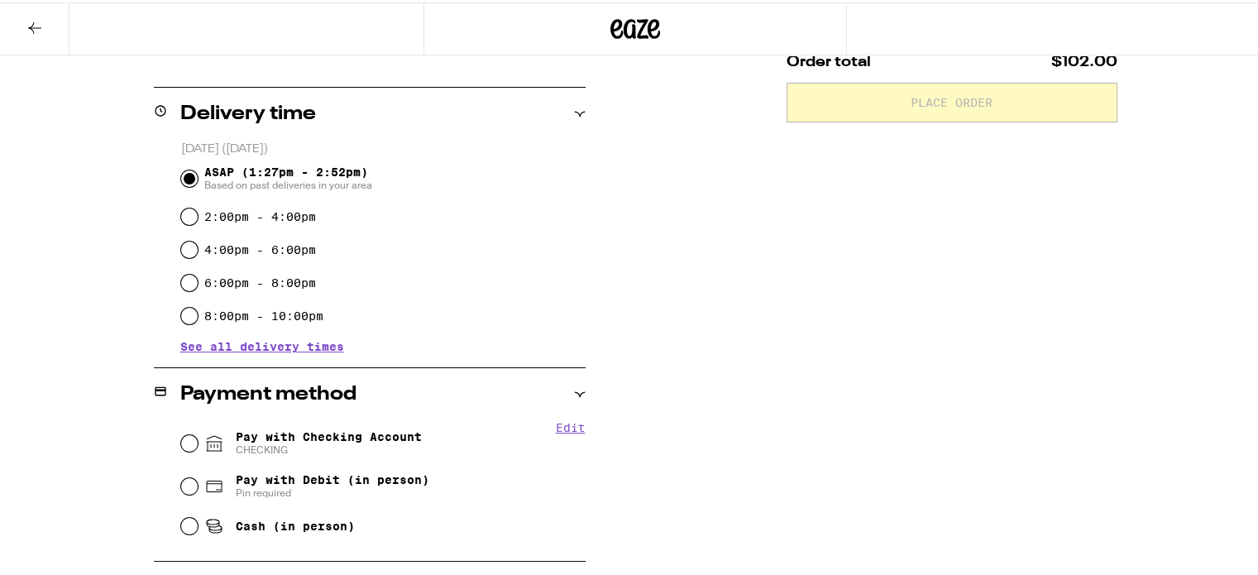
scroll to position [413, 0]
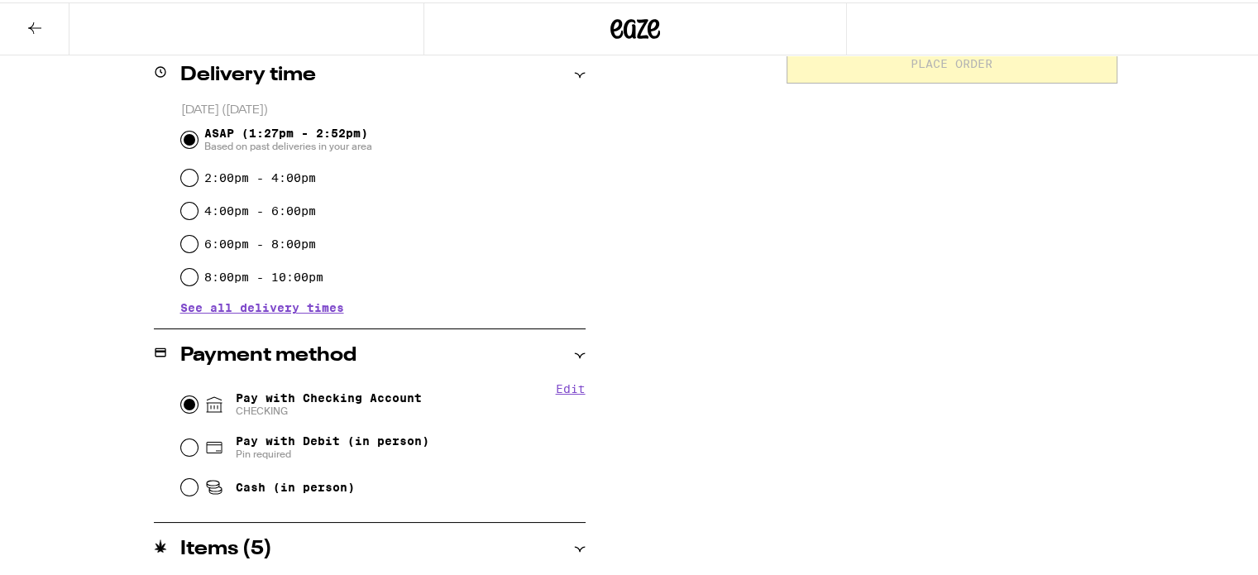
click at [181, 404] on input "Pay with Checking Account CHECKING" at bounding box center [189, 402] width 17 height 17
radio input "true"
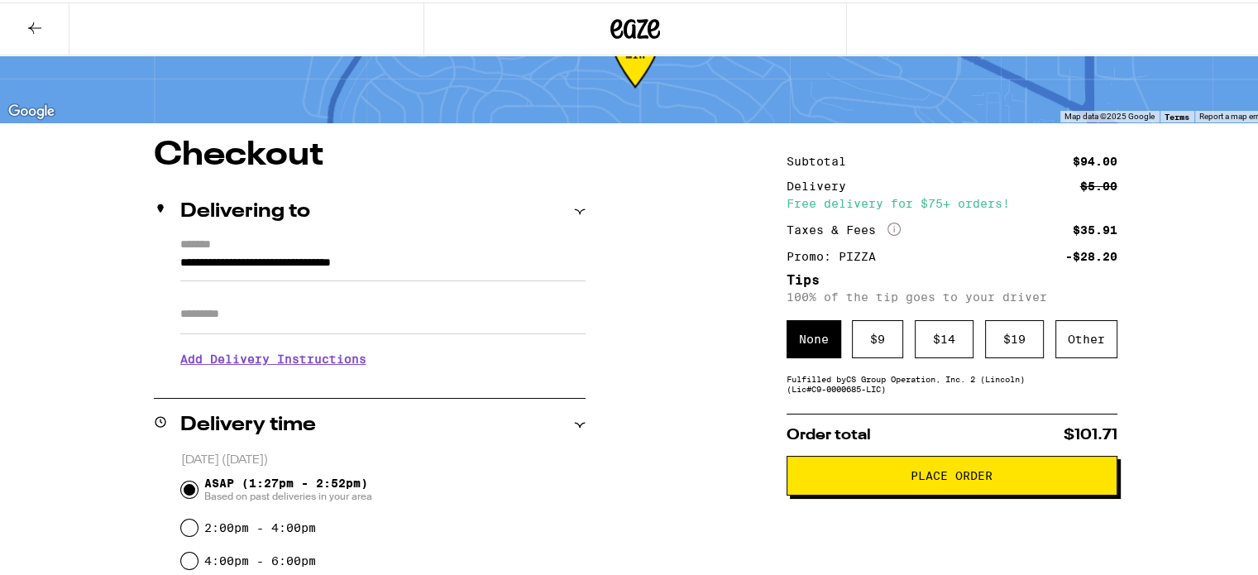
scroll to position [63, 0]
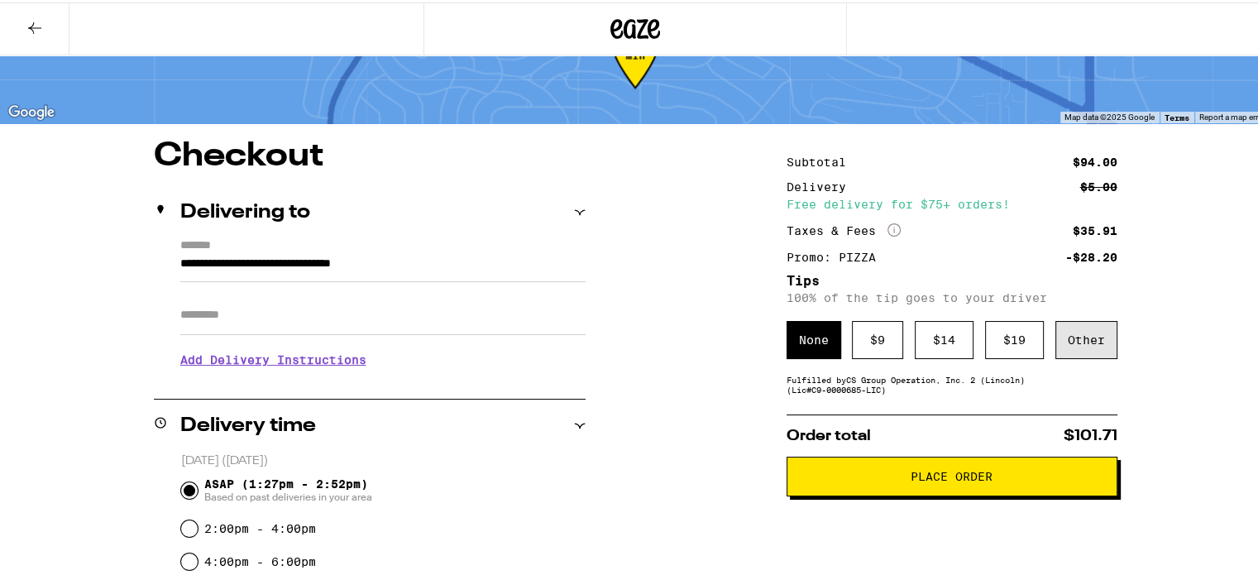
click at [1096, 340] on div "Other" at bounding box center [1086, 337] width 62 height 38
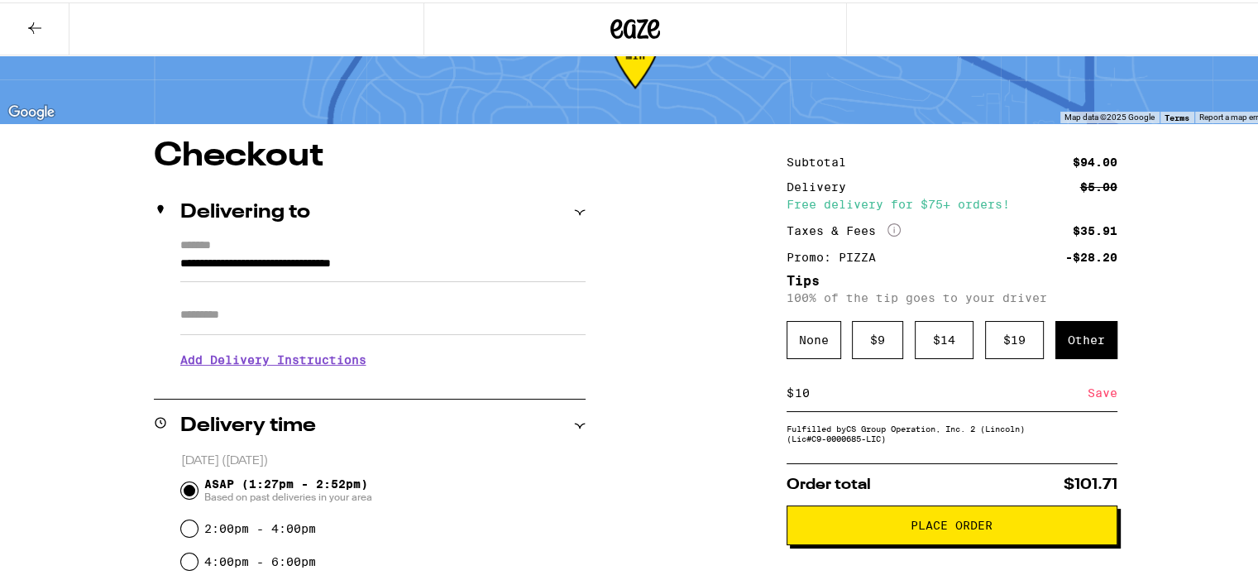
type input "10"
click at [1104, 387] on div "Save" at bounding box center [1102, 390] width 30 height 36
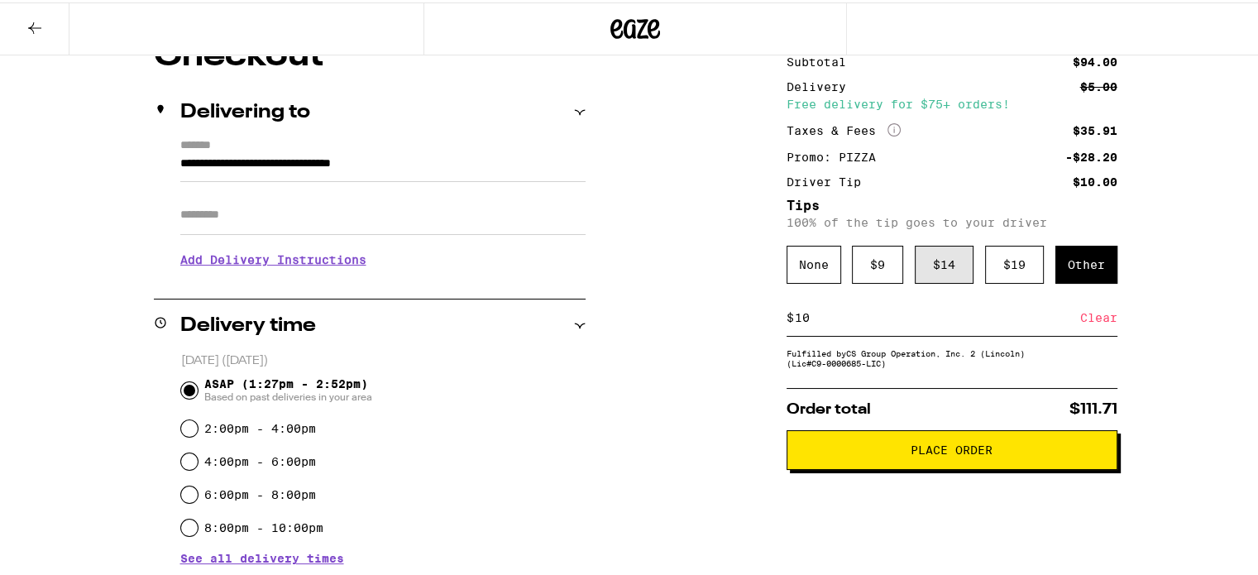
scroll to position [331, 0]
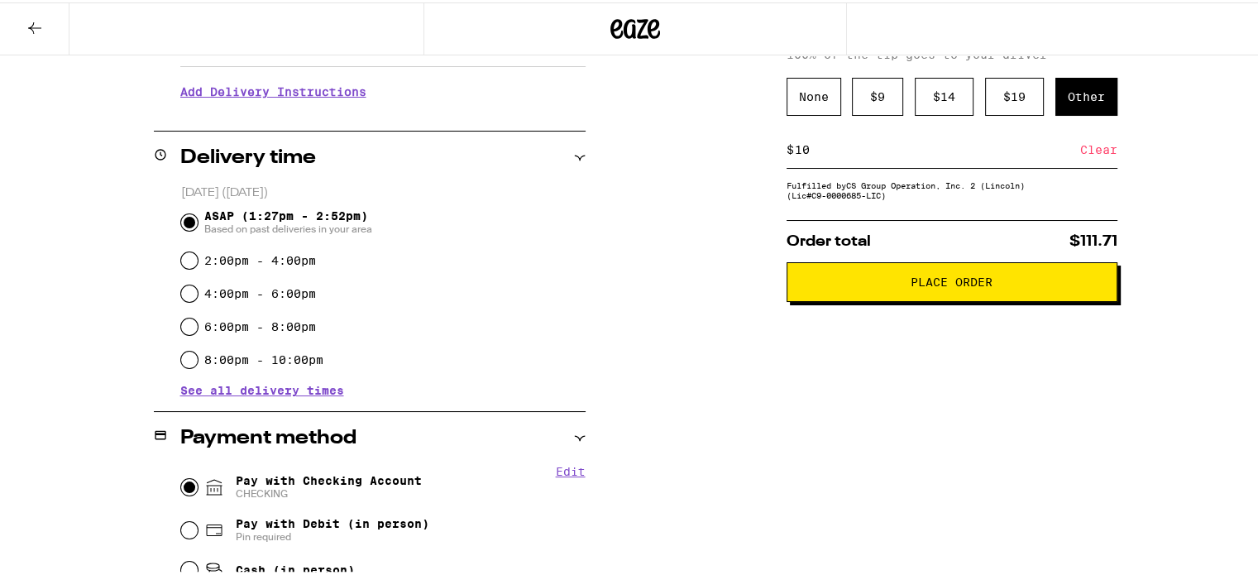
click at [941, 293] on button "Place Order" at bounding box center [951, 280] width 331 height 40
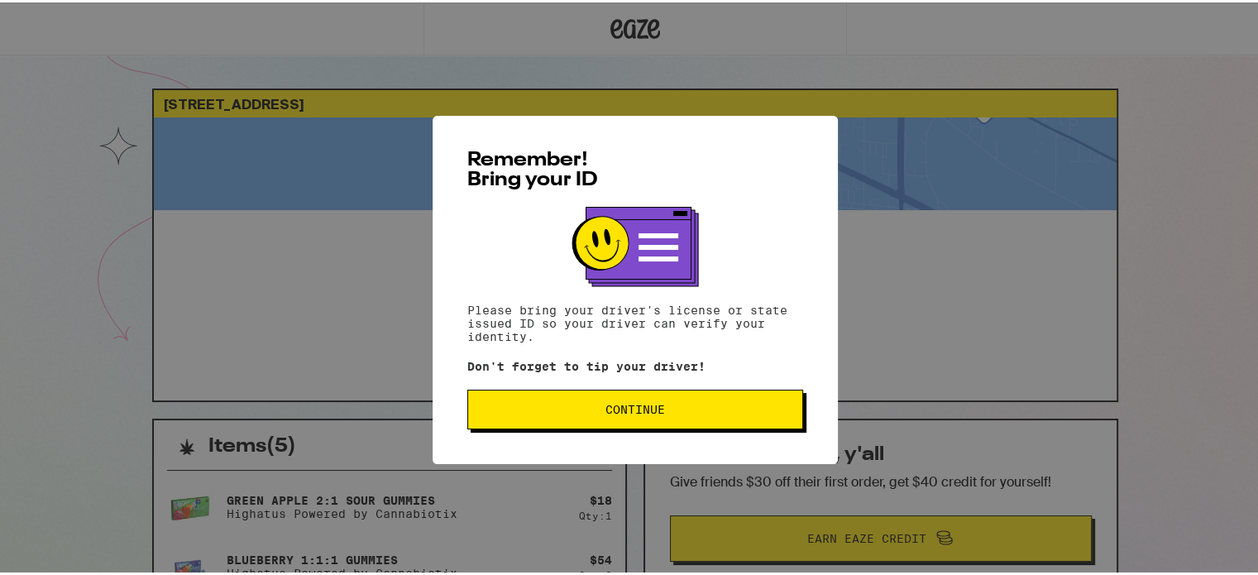
click at [634, 406] on span "Continue" at bounding box center [635, 407] width 60 height 12
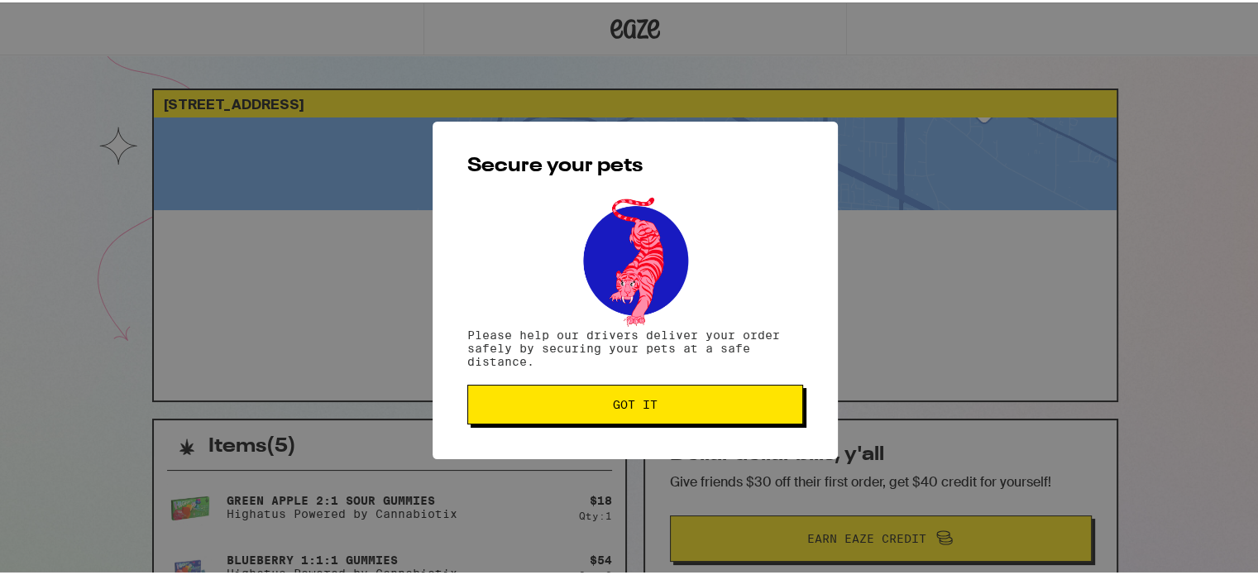
click at [675, 403] on span "Got it" at bounding box center [635, 402] width 308 height 12
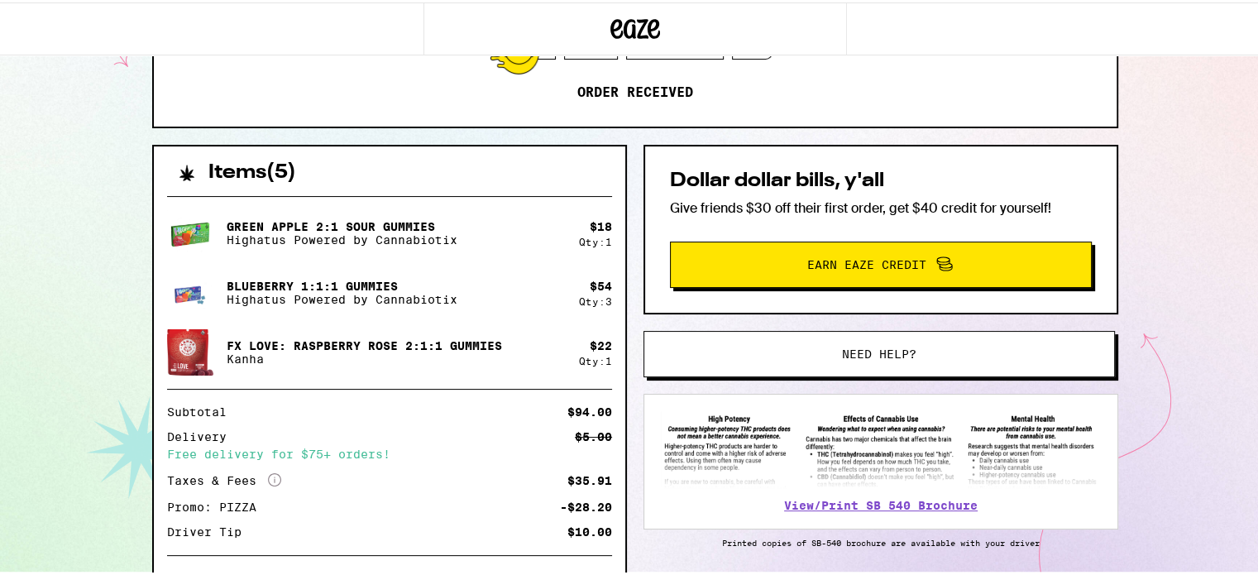
scroll to position [331, 0]
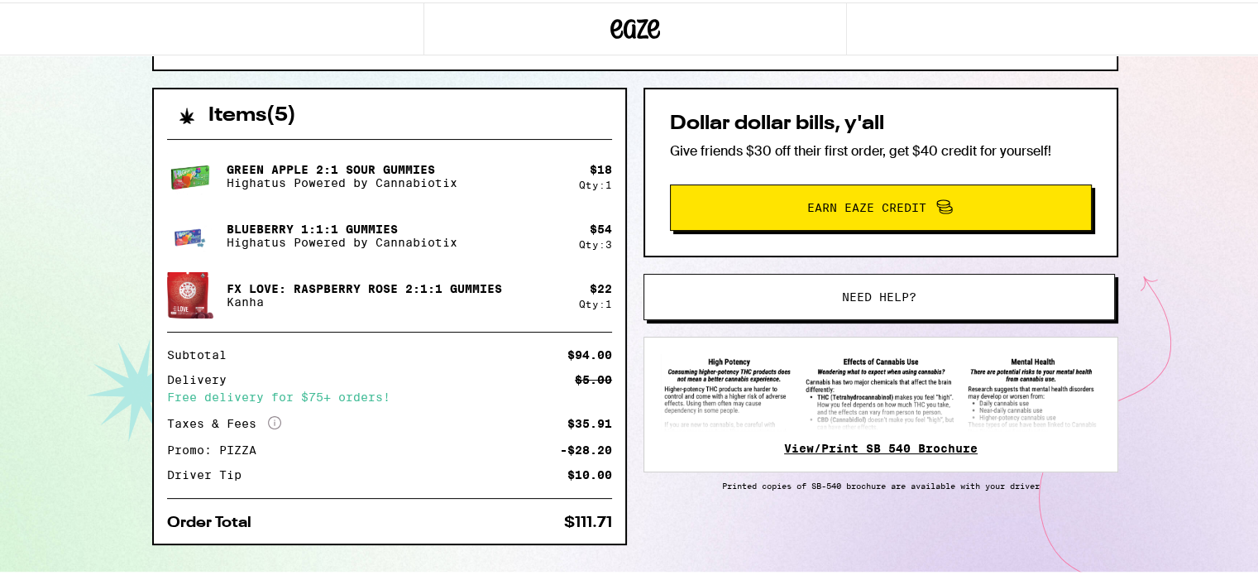
click at [872, 442] on link "View/Print SB 540 Brochure" at bounding box center [880, 445] width 193 height 13
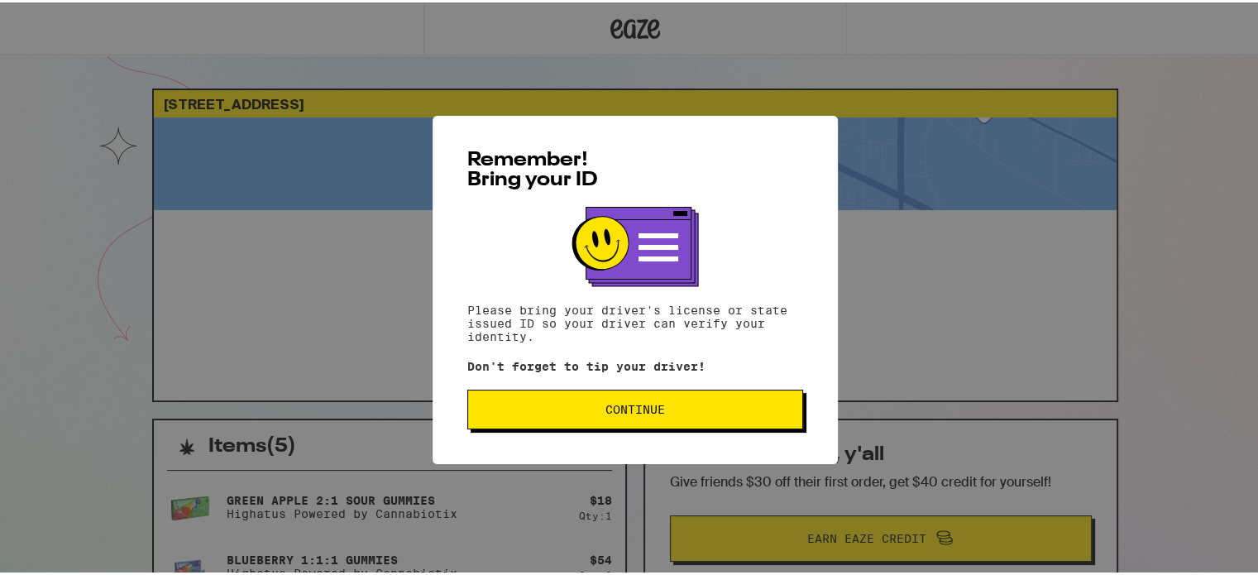
scroll to position [331, 0]
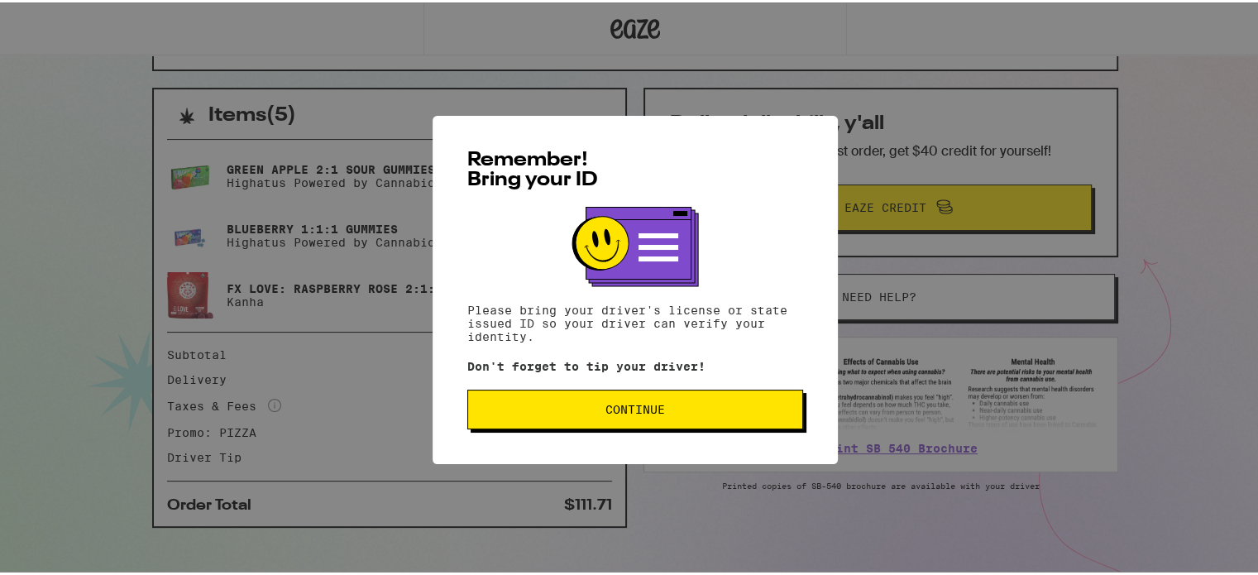
click at [681, 407] on span "Continue" at bounding box center [635, 407] width 308 height 12
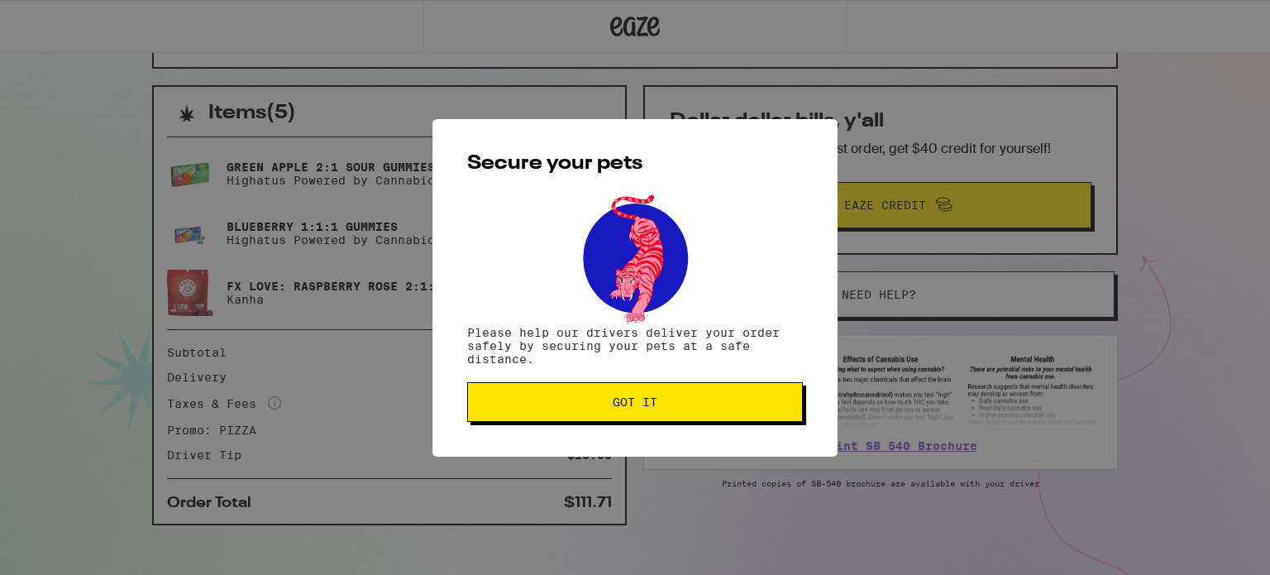
click at [701, 396] on button "Got it" at bounding box center [635, 402] width 336 height 40
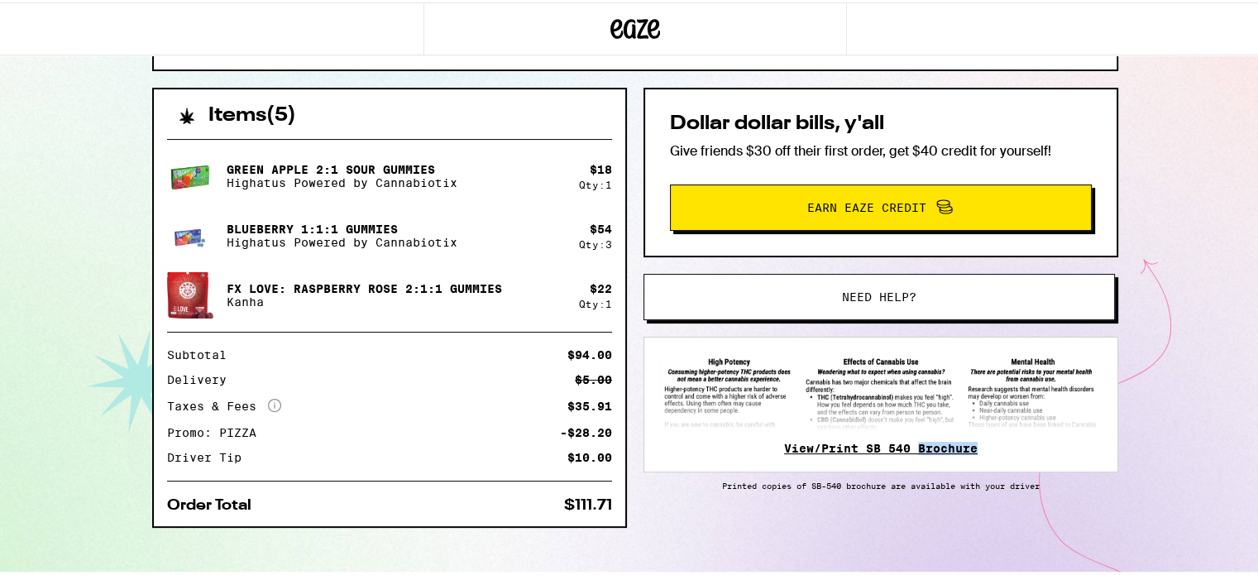
drag, startPoint x: 992, startPoint y: 442, endPoint x: 914, endPoint y: 443, distance: 78.6
click at [914, 443] on div "View/Print SB 540 Brochure" at bounding box center [880, 402] width 475 height 136
click at [1221, 463] on div "977 Calle Miramar Redondo Beach 90277 ETA 1:40pm - 3:05pm This ETA will become …" at bounding box center [635, 130] width 1270 height 922
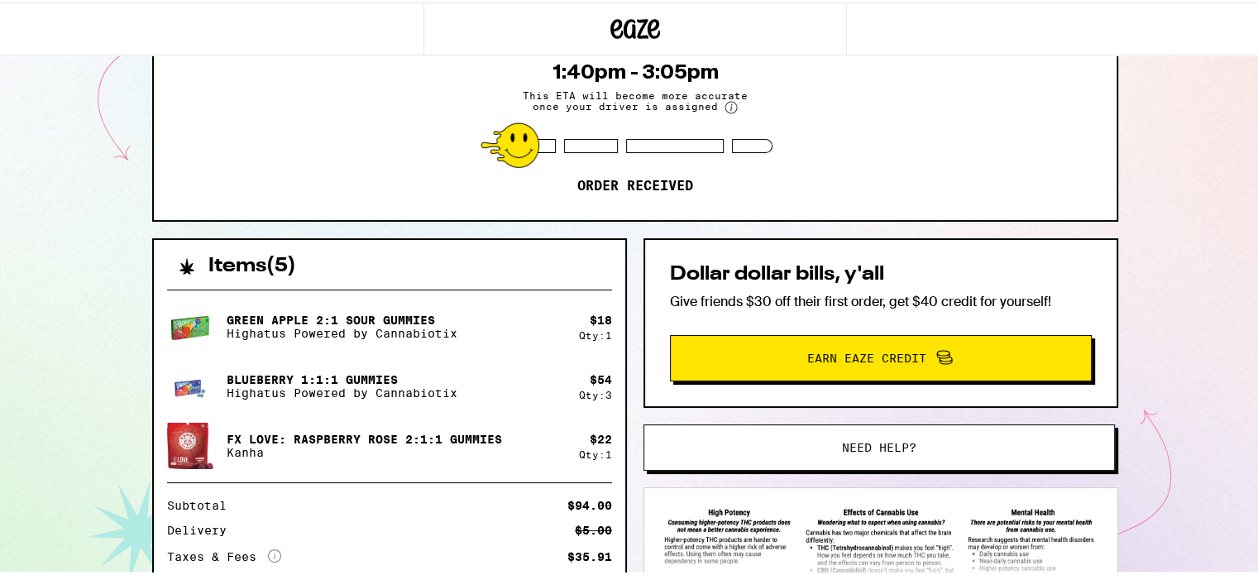
scroll to position [0, 0]
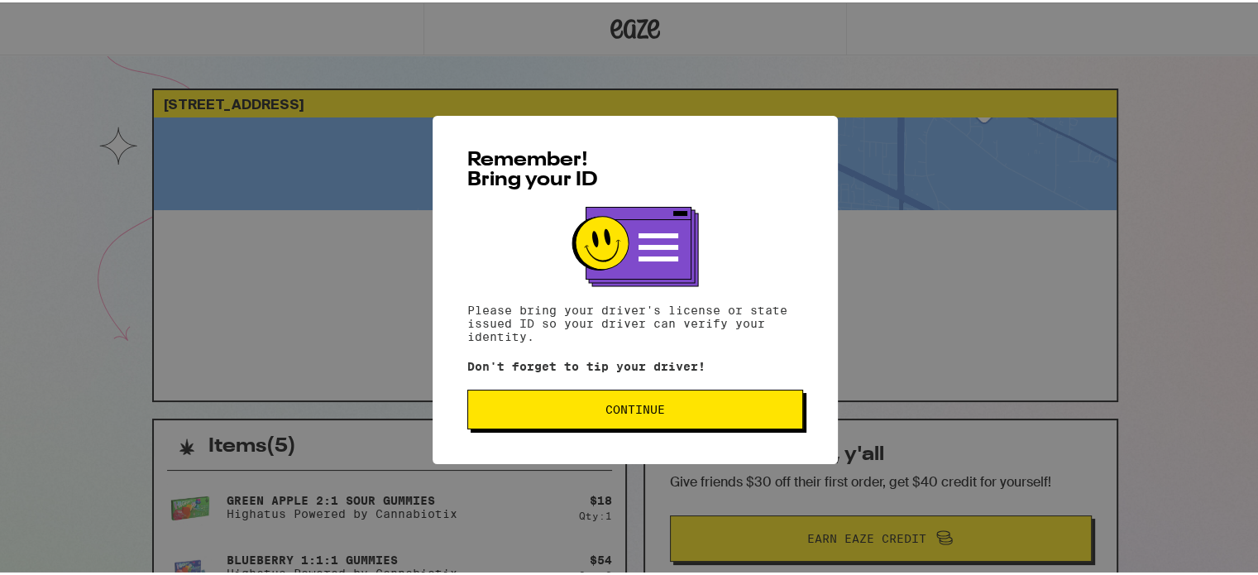
click at [622, 408] on span "Continue" at bounding box center [635, 407] width 60 height 12
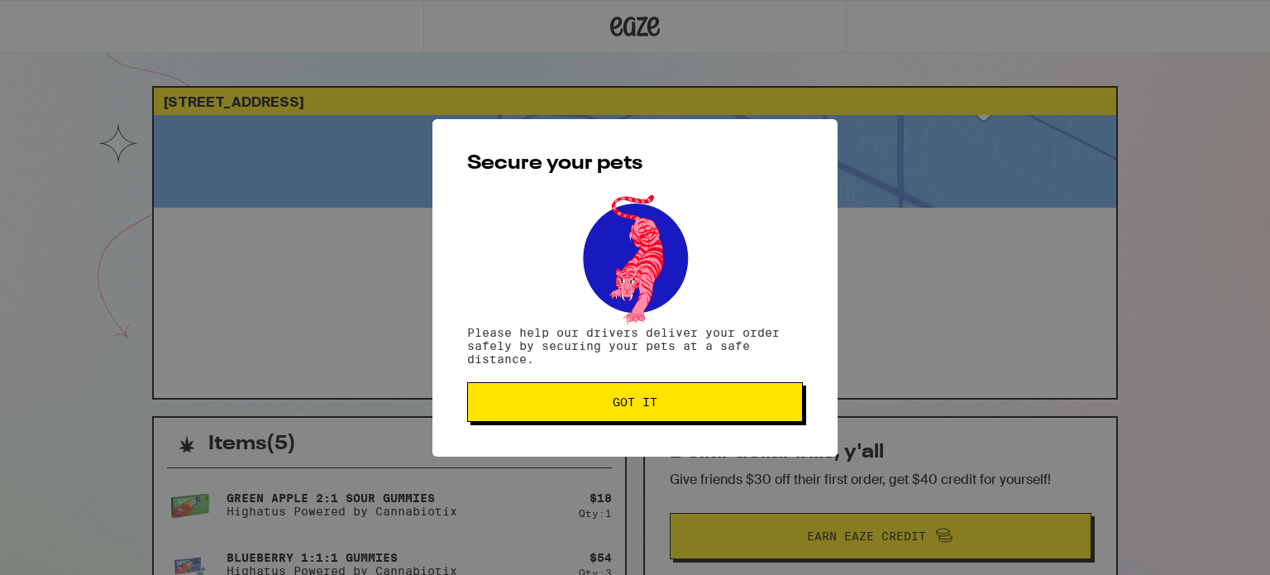
click at [622, 408] on span "Got it" at bounding box center [635, 402] width 45 height 12
